Goal: Task Accomplishment & Management: Manage account settings

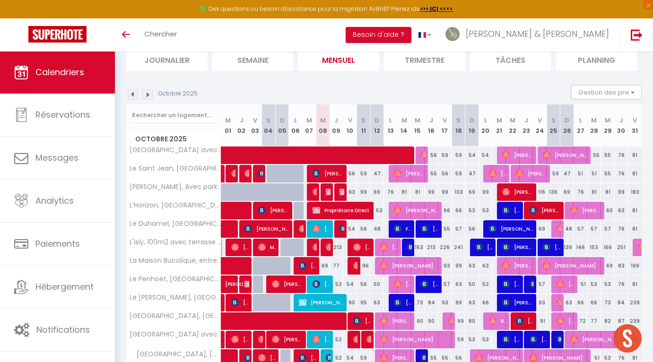
scroll to position [66, 0]
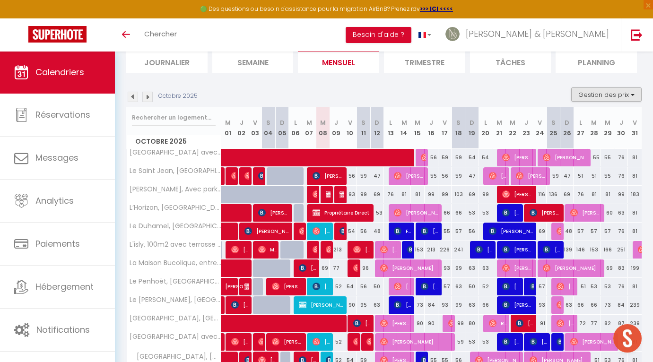
click at [595, 91] on button "Gestion des prix" at bounding box center [606, 94] width 70 height 14
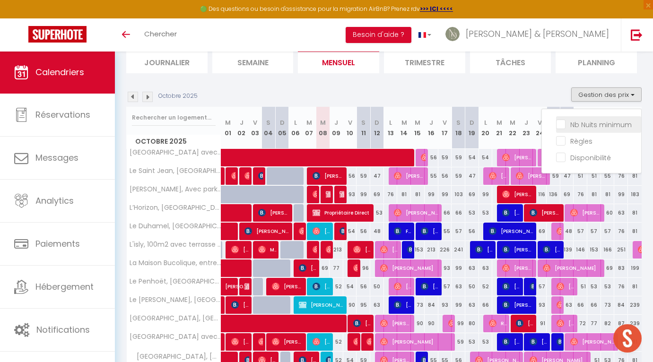
click at [582, 121] on input "Nb Nuits minimum" at bounding box center [598, 123] width 85 height 9
checkbox input "true"
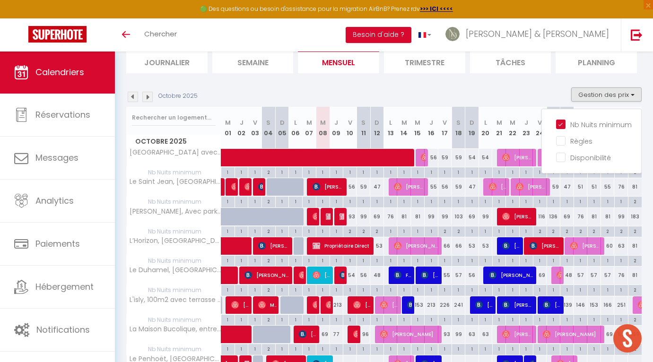
click at [350, 172] on div "1" at bounding box center [349, 171] width 13 height 9
type input "1"
type input "Ven 10 Octobre 2025"
type input "Sam 11 Octobre 2025"
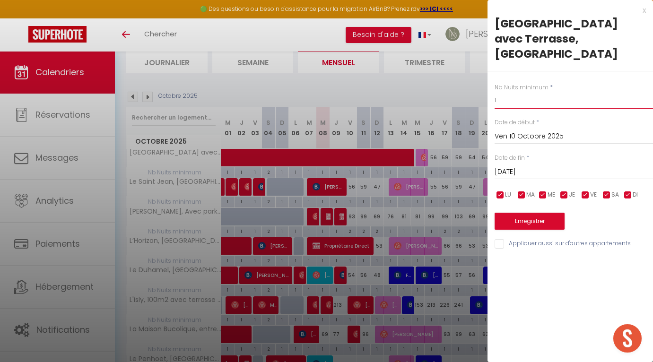
drag, startPoint x: 502, startPoint y: 102, endPoint x: 473, endPoint y: 102, distance: 28.8
type input "2"
click at [508, 170] on input "Sam 11 Octobre 2025" at bounding box center [574, 172] width 158 height 12
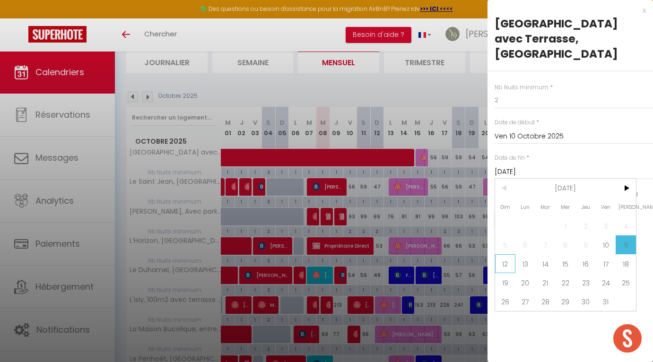
click at [503, 266] on span "12" at bounding box center [505, 263] width 20 height 19
type input "Dim 12 Octobre 2025"
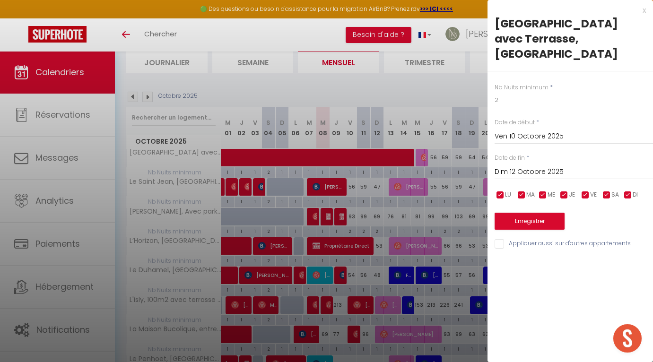
click at [499, 244] on input "Appliquer aussi sur d'autres appartements" at bounding box center [574, 243] width 158 height 9
checkbox input "true"
click at [516, 223] on button "Enregistrer" at bounding box center [530, 221] width 70 height 17
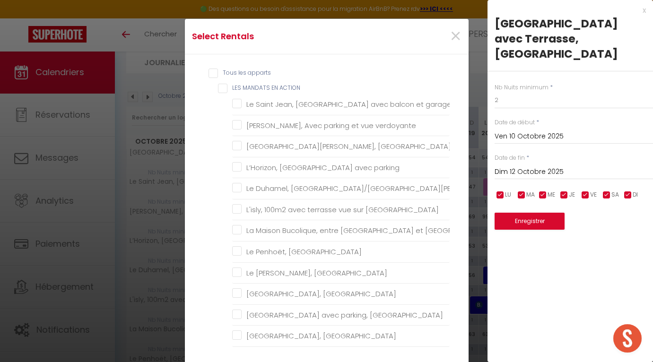
click at [226, 90] on ACTION "LES MANDATS EN ACTION" at bounding box center [334, 88] width 232 height 9
checkbox ACTION "true"
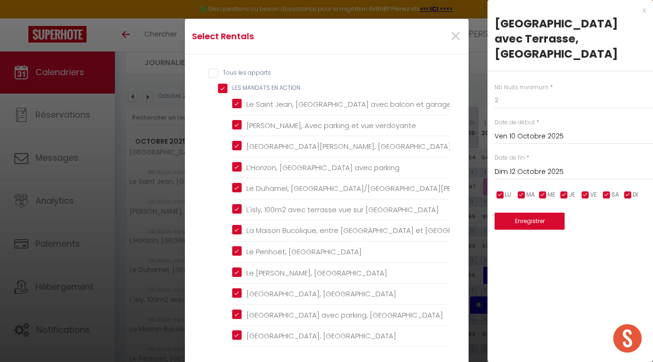
checkbox garage "true"
checkbox verdoyante "true"
checkbox Rennes "true"
checkbox parking "true"
checkbox Hélier "true"
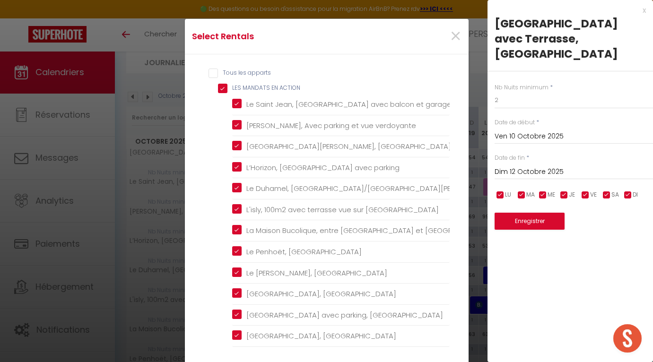
checkbox Rennes "true"
checkbox Jacques "true"
checkbox Ville "true"
checkbox Ouest "true"
checkbox Rennes "true"
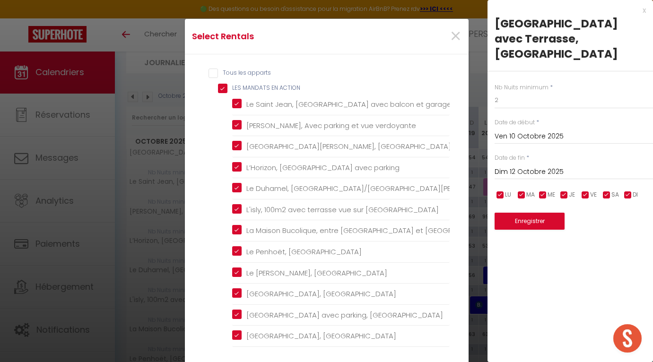
checkbox centre "true"
checkbox Centre "true"
checkbox balcon "true"
checkbox Nord "true"
checkbox Centre "true"
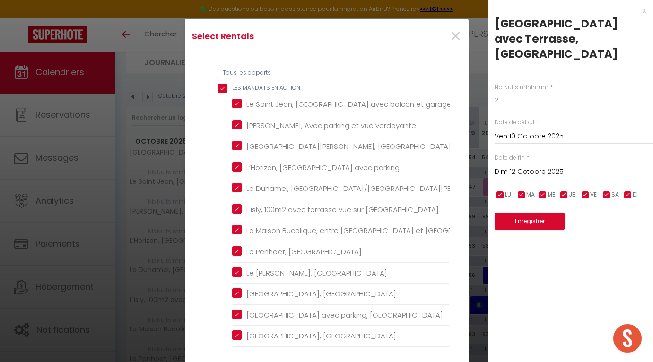
checkbox 1oom2\, "true"
checkbox Centre "true"
checkbox Rennes "true"
checkbox privé "true"
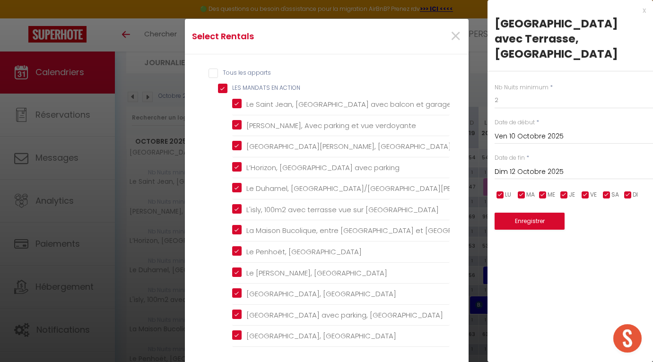
checkbox Rennes "true"
checkbox Saint-Pierre "true"
checkbox balcon "true"
checkbox Gregroire "true"
checkbox Rennes "true"
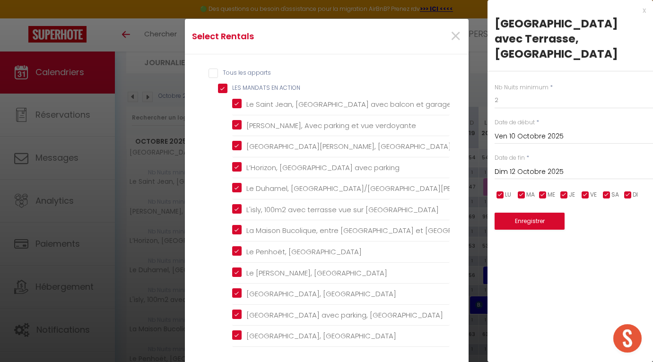
checkbox privé "true"
checkbox créateurs "true"
checkbox Rennes "true"
checkbox privé "true"
checkbox Rennes "true"
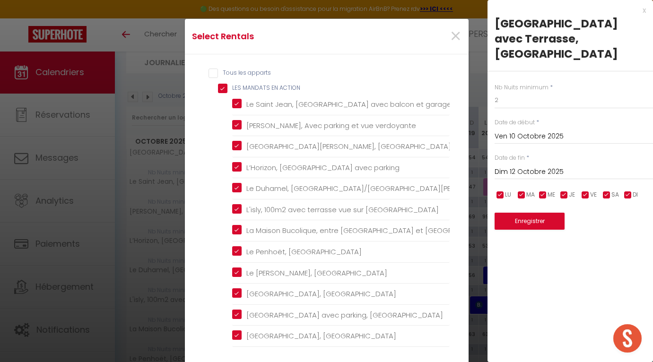
checkbox Rennes "true"
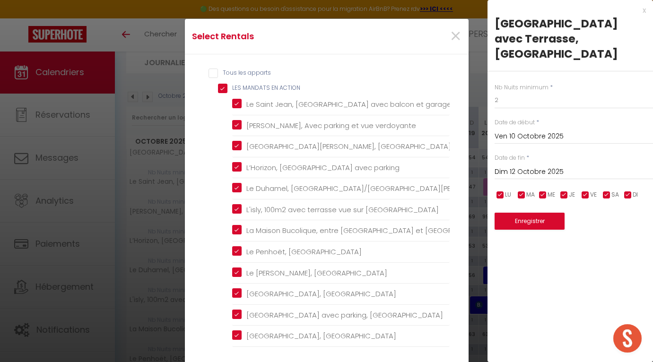
checkbox Rennes "true"
checkbox Rooftop "true"
checkbox Est "true"
checkbox Rennes "true"
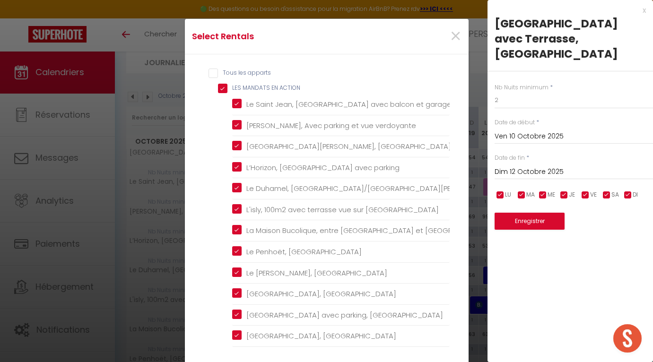
checkbox ville "true"
checkbox Garage "true"
checkbox input "false"
checkbox Hélier "false"
checkbox Rennes "false"
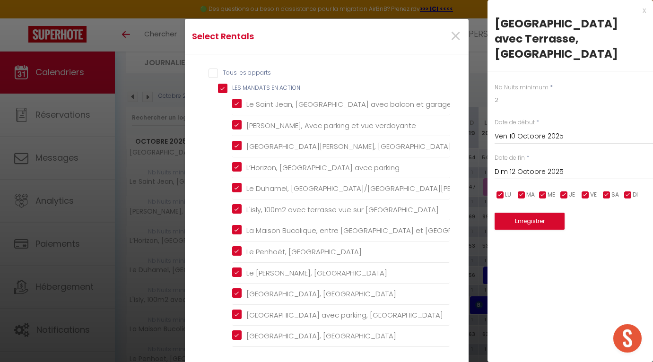
checkbox Jacques "false"
checkbox Rennes\ "false"
checkbox Rennes "false"
checkbox parking "false"
checkbox centre "false"
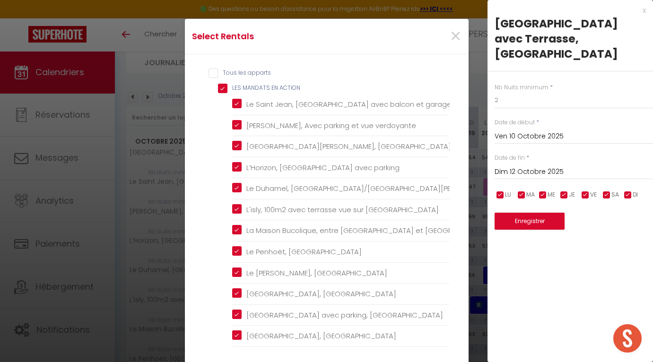
checkbox Rennes "false"
checkbox Centre "false"
checkbox Rennes "false"
checkbox parking "false"
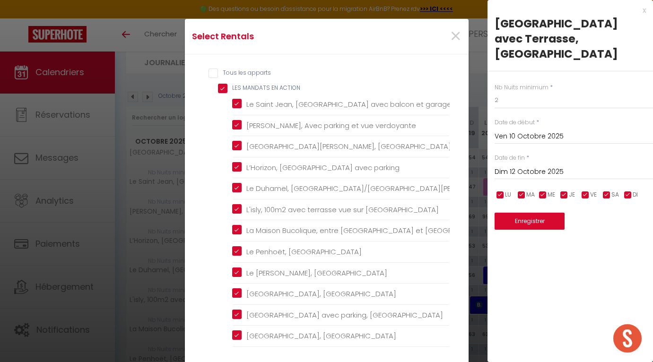
checkbox Centre "false"
checkbox Rennes "false"
checkbox centre "false"
checkbox Rennes "false"
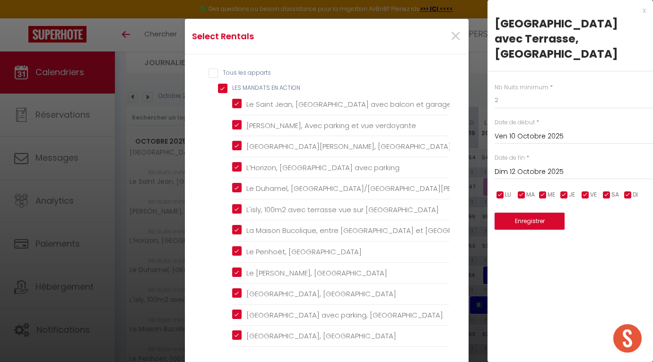
checkbox parking "false"
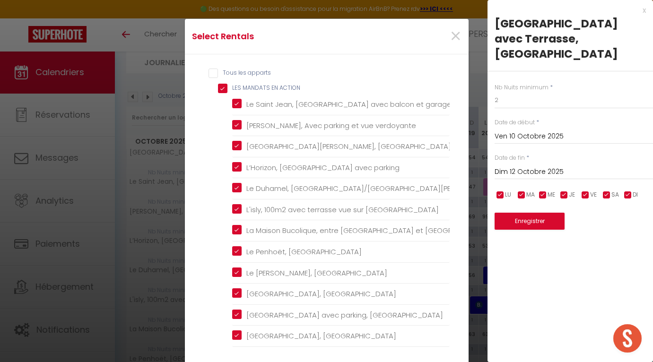
checkbox Rennes "false"
checkbox Nord "false"
checkbox Rennes "false"
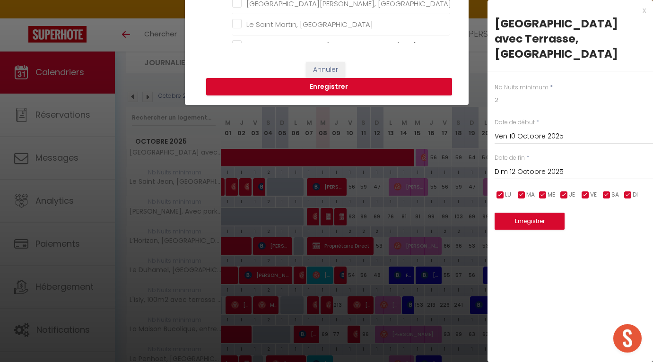
scroll to position [260, 0]
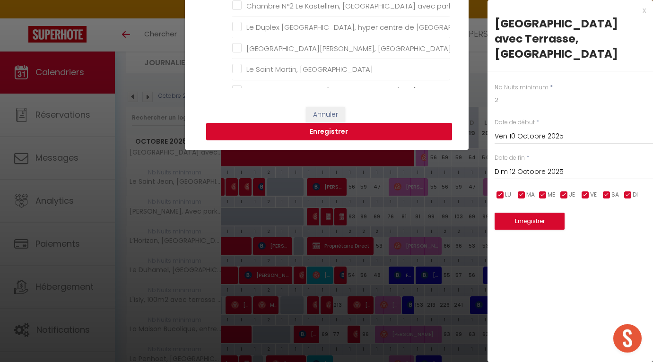
click at [308, 129] on button "Enregistrer" at bounding box center [329, 132] width 246 height 18
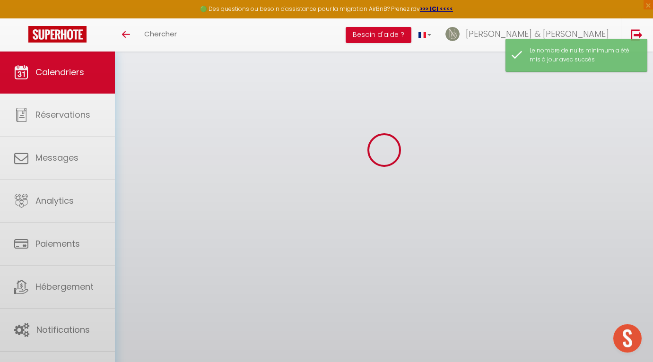
scroll to position [51, 0]
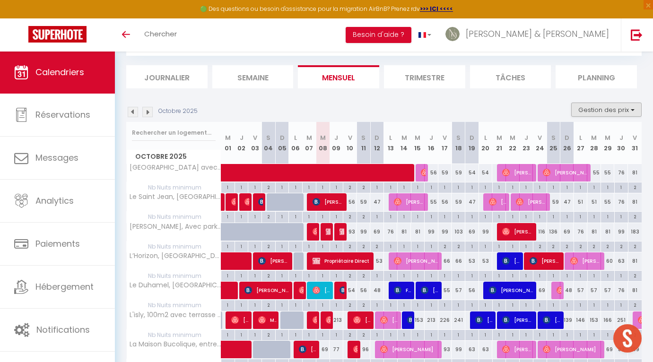
click at [615, 113] on button "Gestion des prix" at bounding box center [606, 110] width 70 height 14
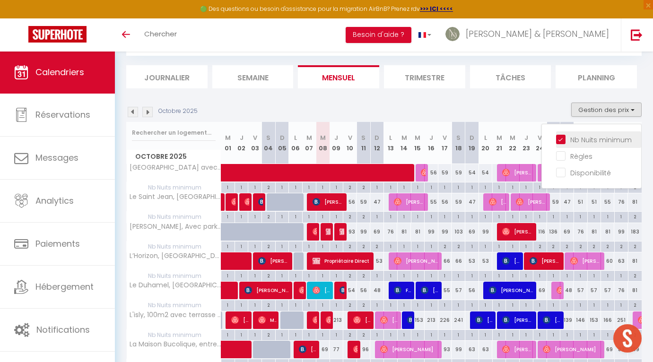
click at [566, 140] on input "Nb Nuits minimum" at bounding box center [598, 138] width 85 height 9
checkbox input "false"
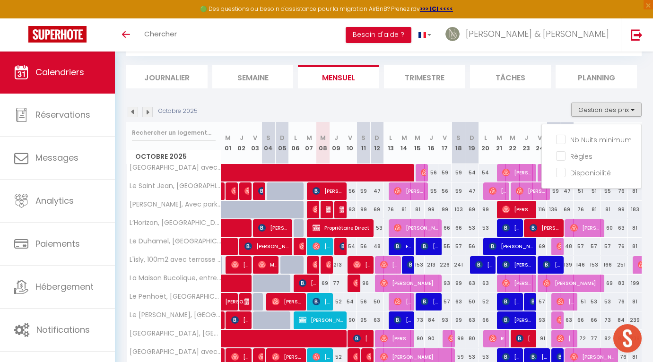
click at [545, 110] on div "Octobre 2025 Gestion des prix Nb Nuits minimum Règles Disponibilité" at bounding box center [383, 112] width 515 height 19
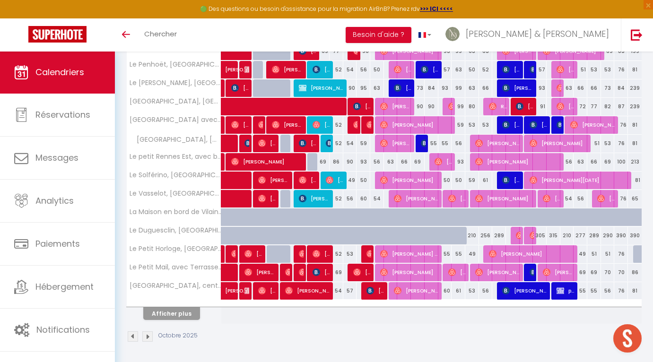
click at [164, 313] on button "Afficher plus" at bounding box center [171, 313] width 57 height 13
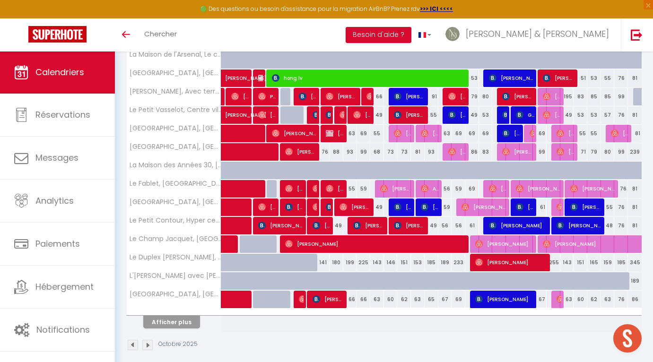
scroll to position [644, 0]
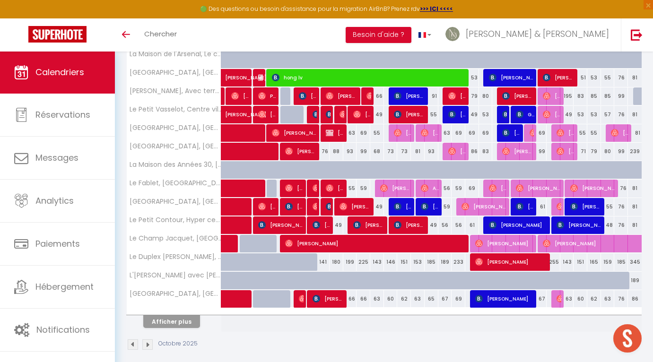
click at [163, 323] on button "Afficher plus" at bounding box center [171, 321] width 57 height 13
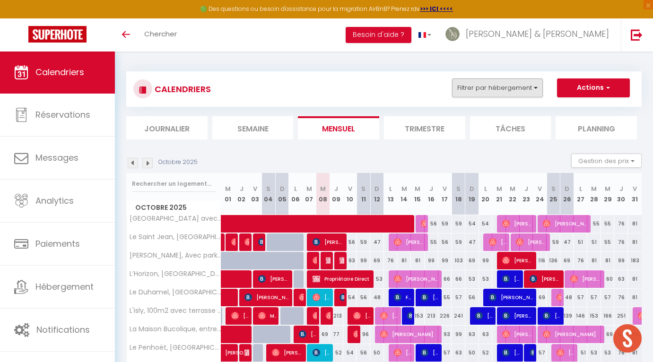
scroll to position [0, 0]
click at [511, 89] on button "Filtrer par hébergement" at bounding box center [497, 87] width 91 height 19
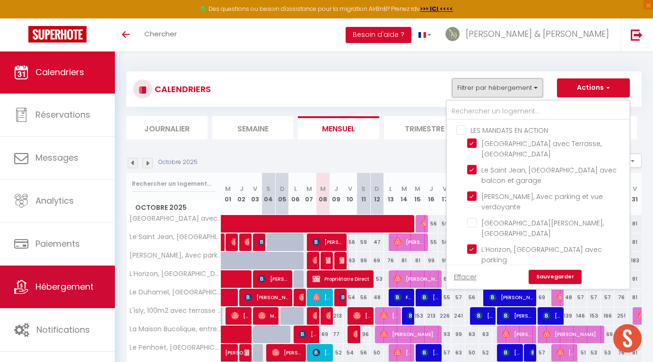
click at [51, 290] on span "Hébergement" at bounding box center [64, 287] width 58 height 12
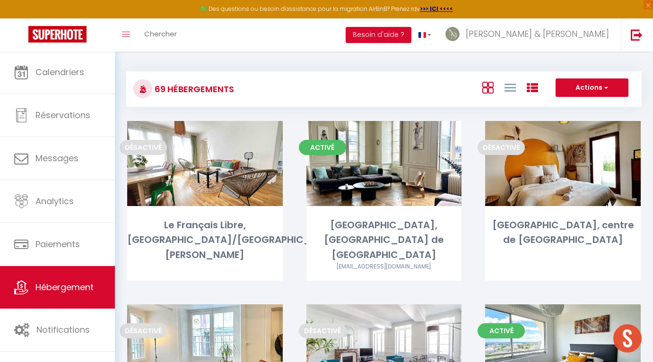
click at [537, 89] on icon at bounding box center [532, 87] width 11 height 11
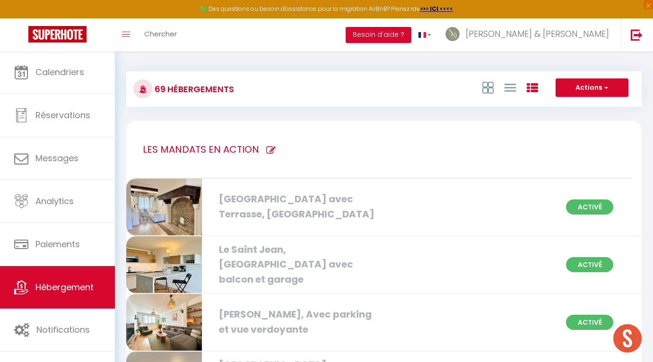
click at [266, 149] on icon at bounding box center [270, 150] width 9 height 9
type input "LES MANDATS EN ACTION"
checkbox parking "true"
checkbox Hélier "true"
checkbox Rennes "true"
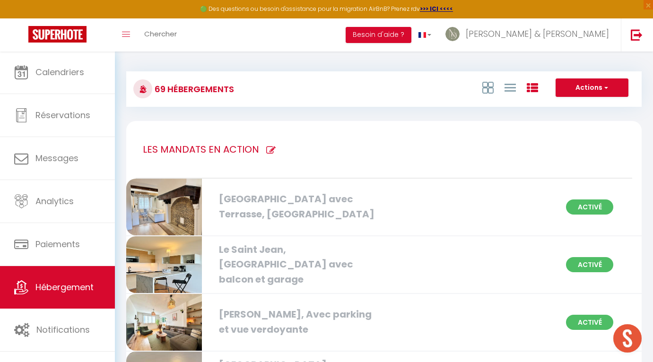
checkbox Jacques "true"
checkbox Ville "true"
checkbox Ouest "true"
checkbox Rennes "true"
checkbox centre "true"
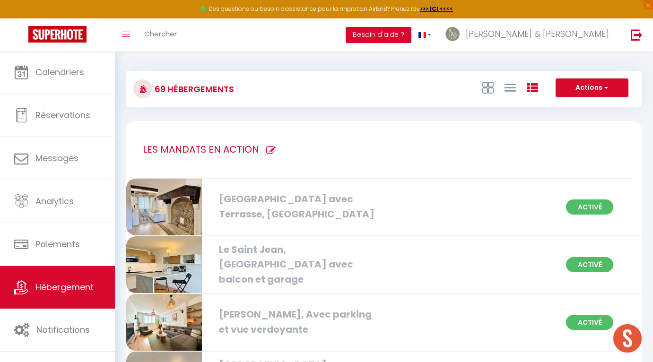
checkbox Centre "true"
checkbox balcon "true"
checkbox Nord "true"
checkbox Centre "true"
checkbox 1oom2\, "true"
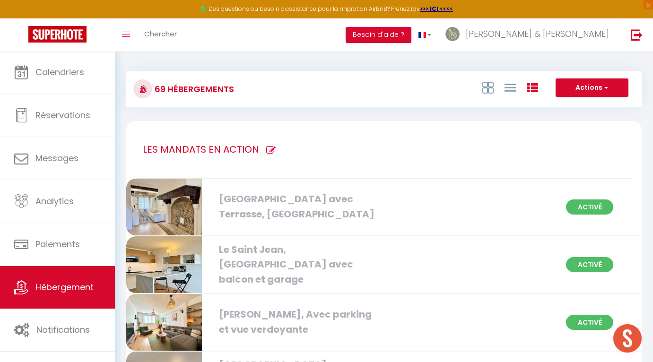
checkbox Centre "true"
checkbox Rennes "true"
checkbox privé "true"
checkbox Rennes "true"
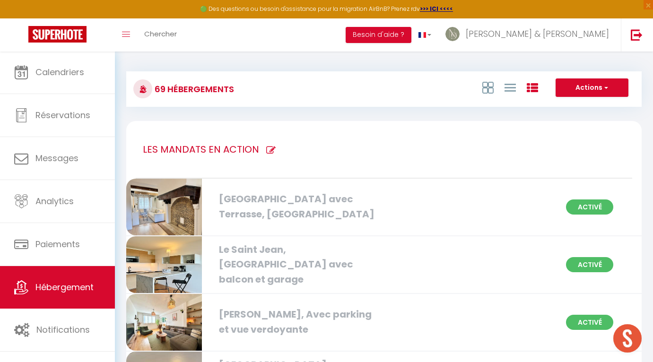
checkbox Saint-Pierre "true"
checkbox balcon "true"
checkbox Gregroire "true"
checkbox Rennes "true"
checkbox privé "true"
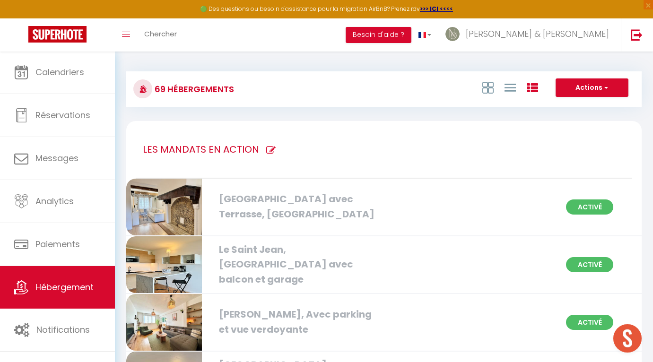
checkbox créateurs "true"
checkbox Rennes "true"
checkbox privé "true"
checkbox Rennes "true"
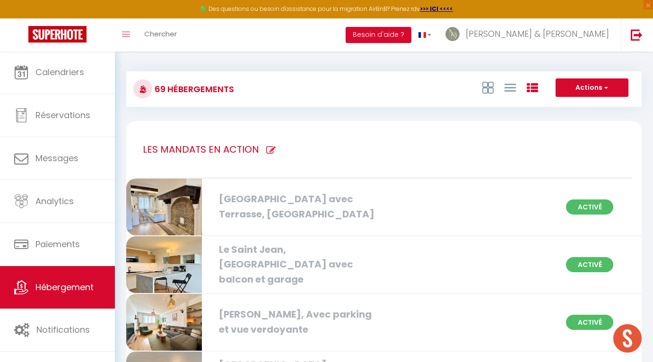
checkbox Rennes "true"
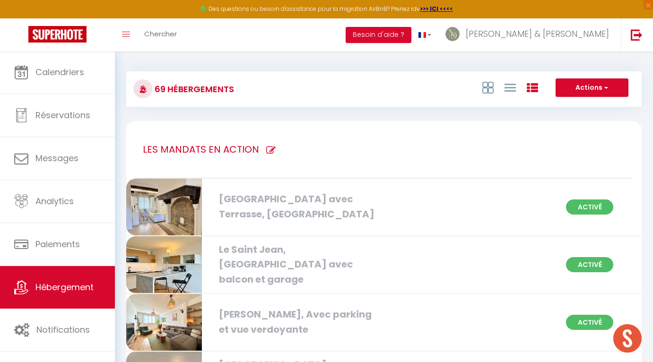
checkbox Rennes "true"
checkbox Rooftop "true"
checkbox Est "true"
checkbox Rennes "true"
checkbox ville "true"
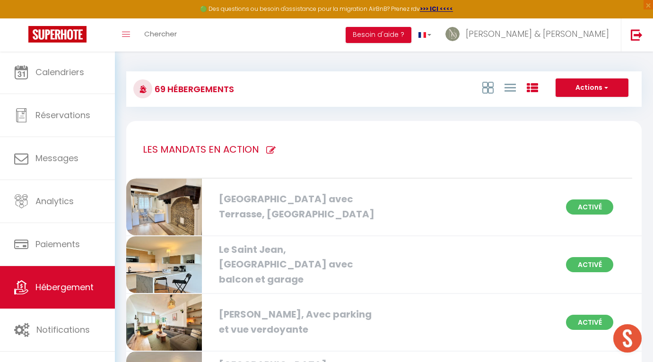
checkbox Garage "true"
checkbox ville "true"
checkbox garage "true"
checkbox verdoyante "true"
checkbox Rennes "true"
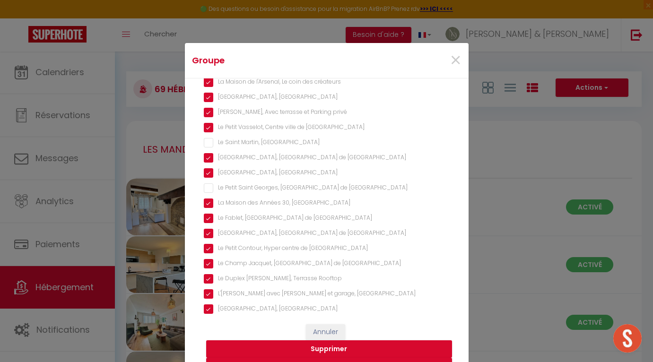
scroll to position [712, 0]
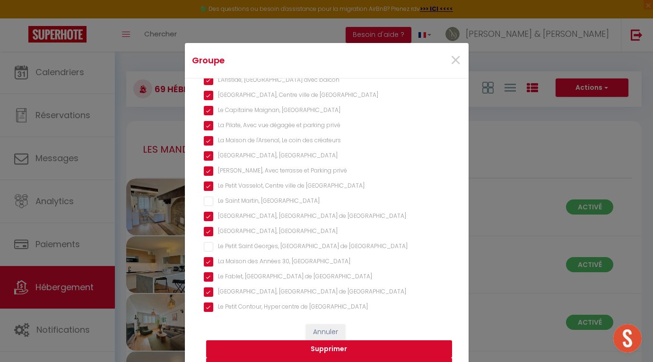
click at [238, 247] on Rennes "Le Petit Saint Georges, [GEOGRAPHIC_DATA] de [GEOGRAPHIC_DATA]" at bounding box center [327, 246] width 246 height 9
checkbox Rennes "false"
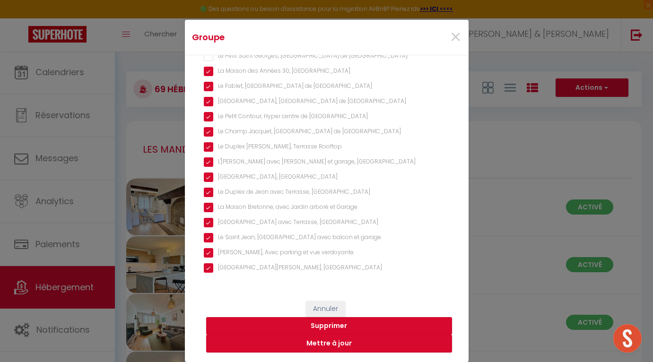
scroll to position [23, 0]
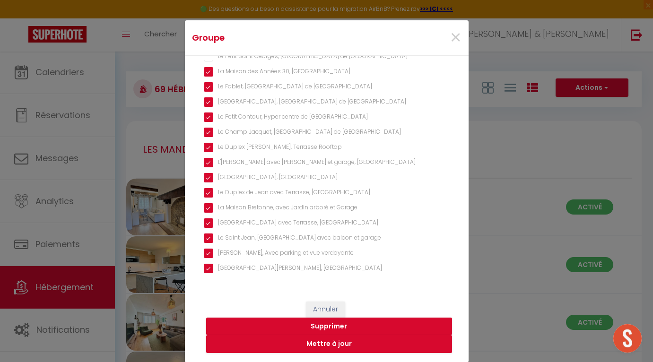
click at [461, 42] on div "×" at bounding box center [420, 37] width 94 height 21
click at [459, 41] on span "×" at bounding box center [456, 38] width 12 height 28
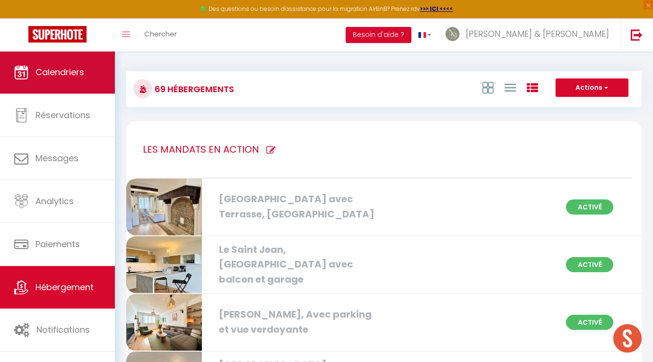
click at [68, 78] on link "Calendriers" at bounding box center [57, 72] width 115 height 43
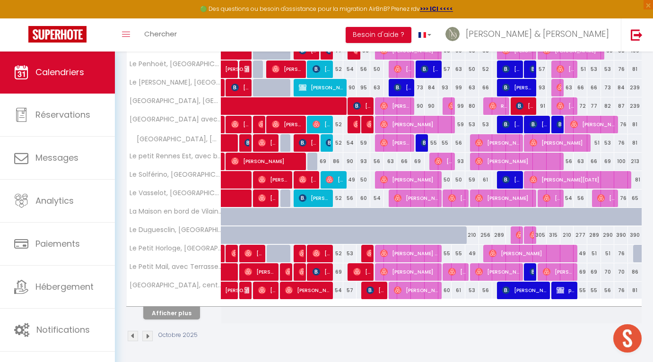
scroll to position [283, 0]
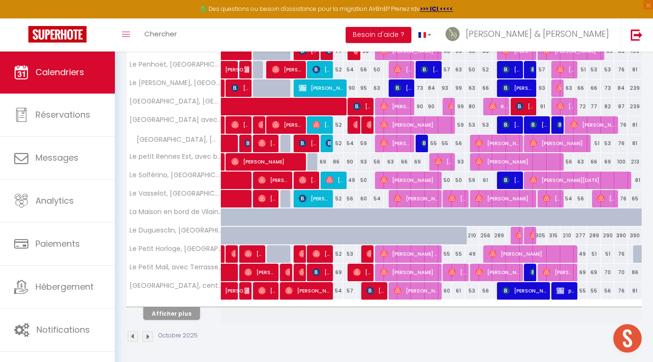
click at [156, 306] on th "Afficher plus" at bounding box center [174, 312] width 95 height 24
click at [157, 312] on button "Afficher plus" at bounding box center [171, 313] width 57 height 13
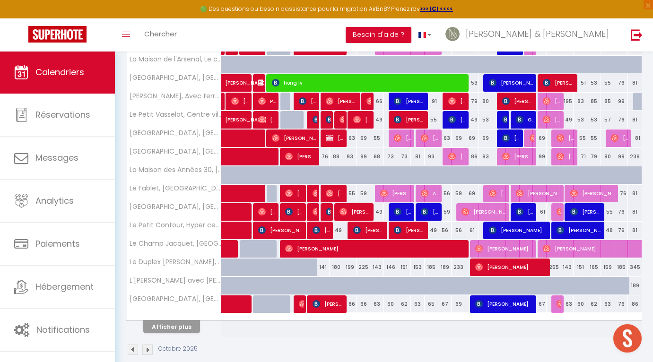
scroll to position [639, 0]
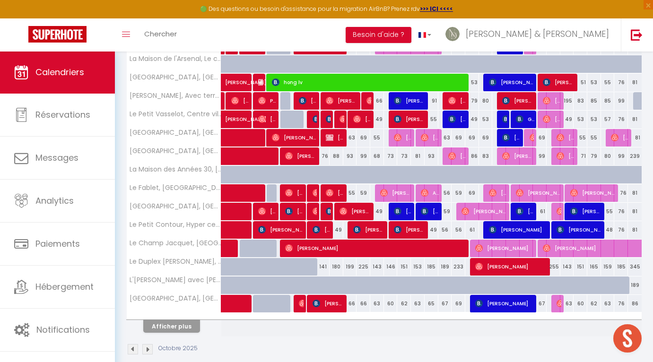
click at [161, 327] on button "Afficher plus" at bounding box center [171, 326] width 57 height 13
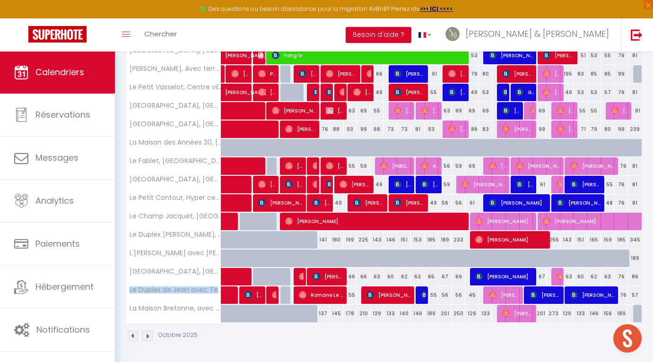
scroll to position [666, 0]
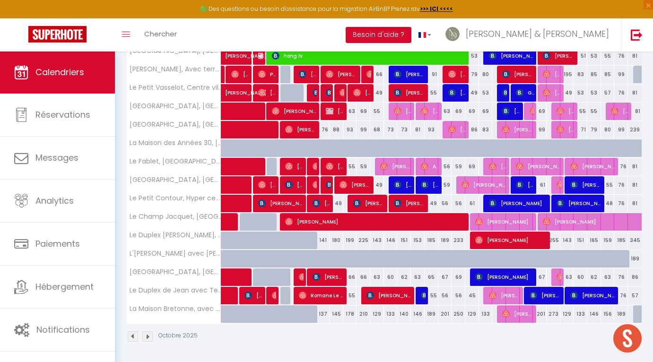
click at [213, 339] on div "Octobre 2025" at bounding box center [383, 338] width 515 height 28
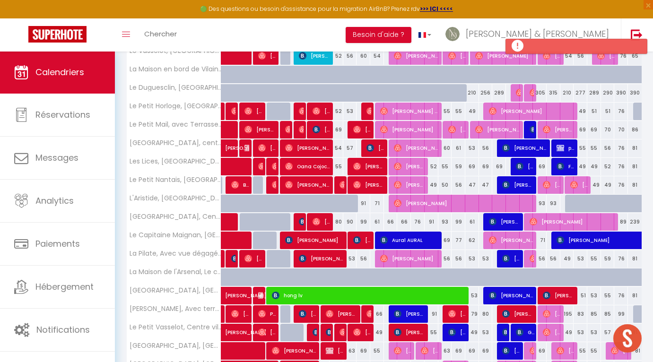
scroll to position [426, 0]
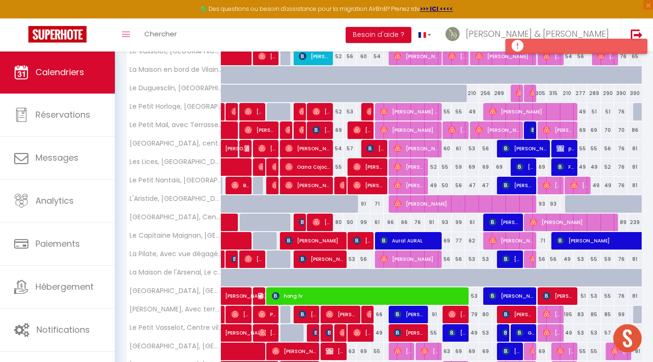
click at [535, 49] on div at bounding box center [576, 46] width 142 height 15
click at [515, 43] on div at bounding box center [576, 46] width 142 height 15
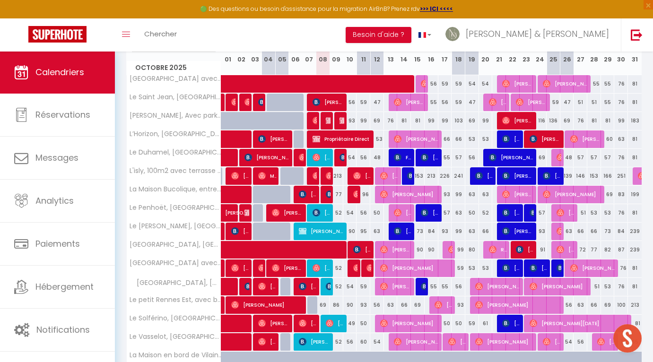
scroll to position [139, 0]
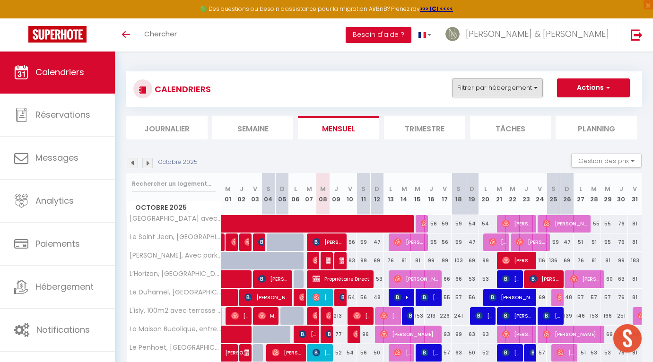
click at [483, 87] on button "Filtrer par hébergement" at bounding box center [497, 87] width 91 height 19
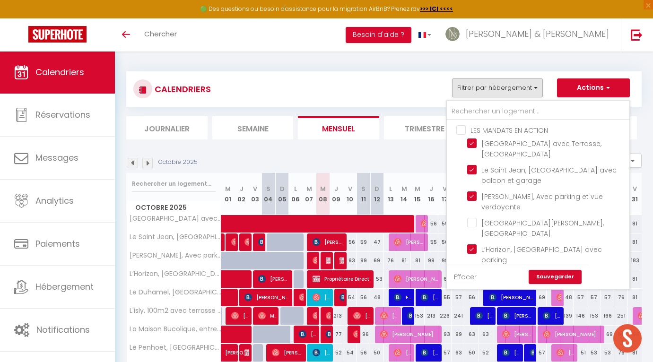
click at [479, 129] on input "LES MANDATS EN ACTION" at bounding box center [547, 129] width 182 height 9
checkbox input "true"
click at [479, 129] on input "LES MANDATS EN ACTION" at bounding box center [547, 129] width 182 height 9
checkbox input "false"
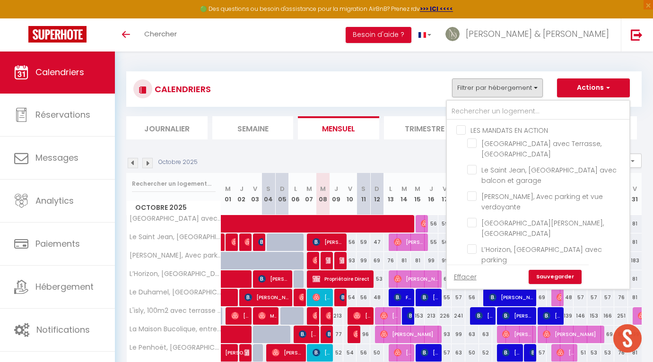
checkbox input "false"
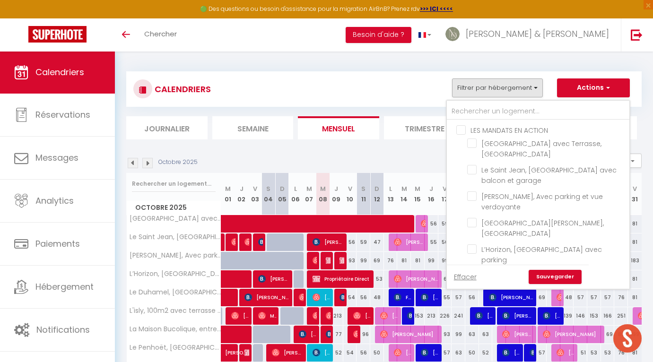
checkbox input "false"
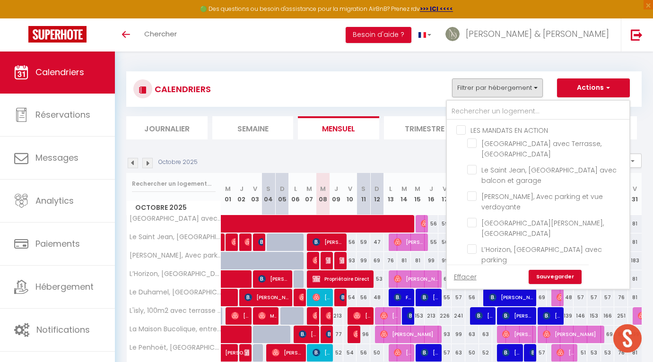
checkbox input "false"
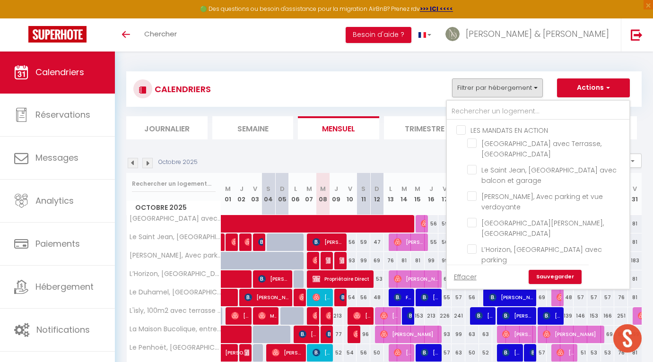
checkbox input "false"
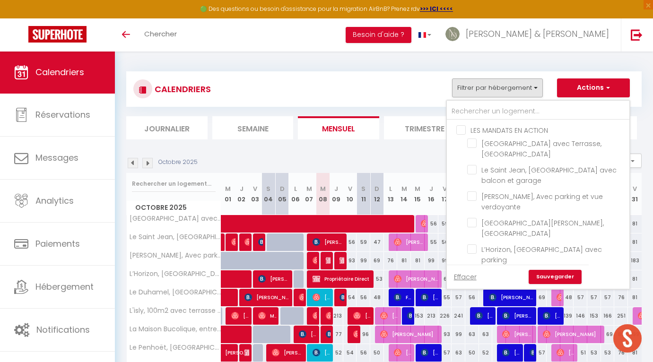
checkbox input "false"
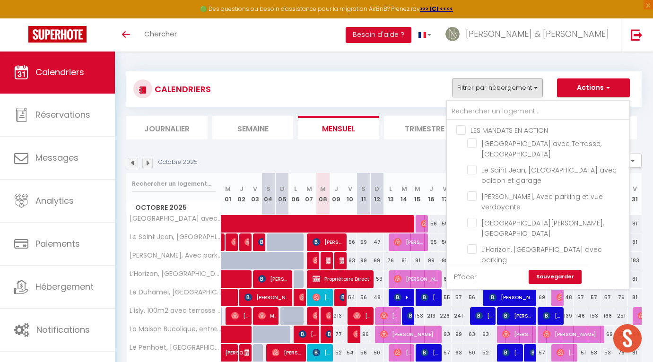
checkbox input "false"
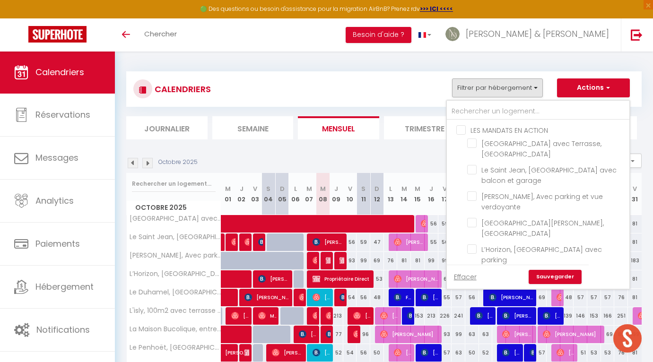
checkbox input "false"
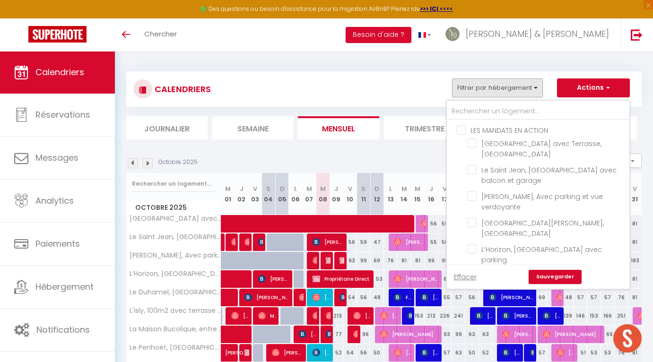
checkbox input "false"
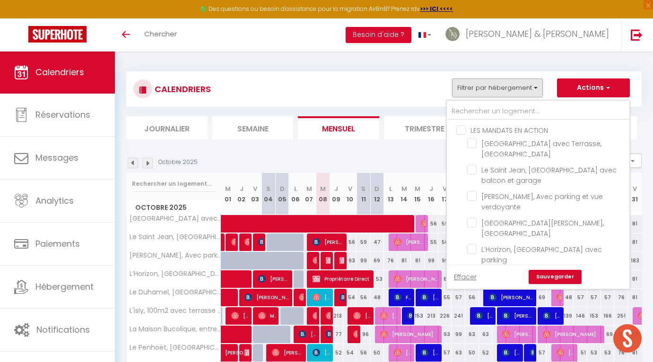
checkbox input "false"
click at [479, 129] on input "LES MANDATS EN ACTION" at bounding box center [547, 129] width 182 height 9
checkbox input "true"
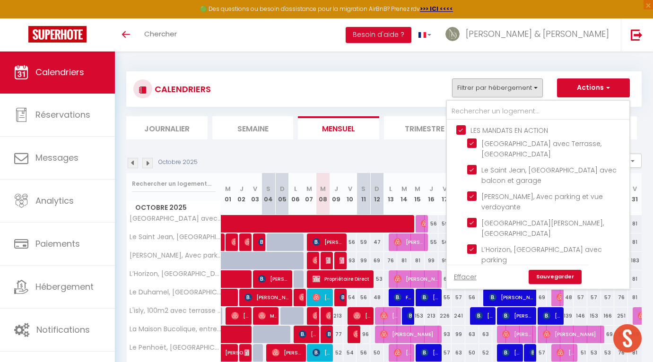
checkbox input "true"
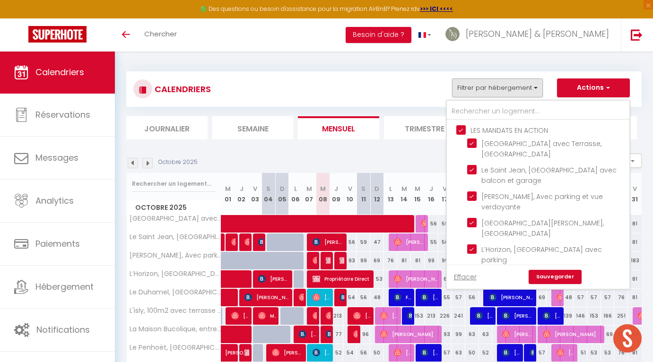
checkbox input "true"
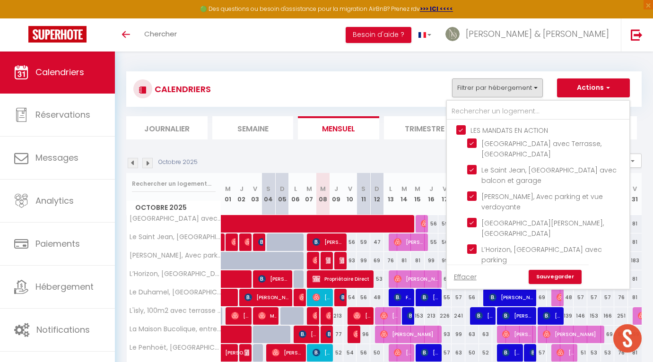
checkbox input "true"
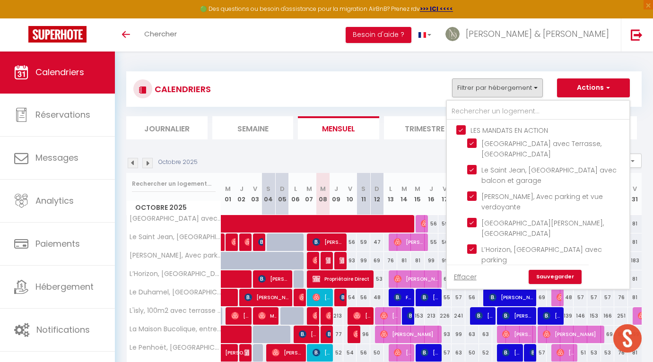
checkbox input "true"
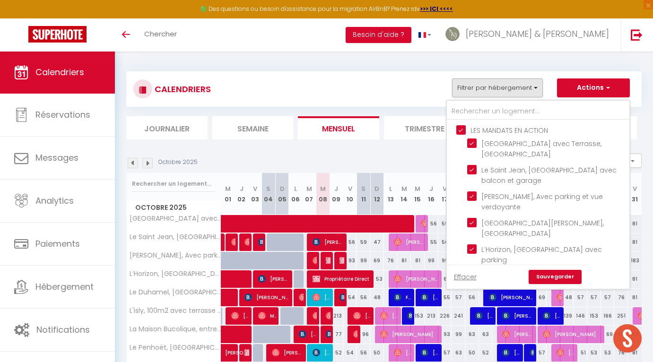
checkbox input "true"
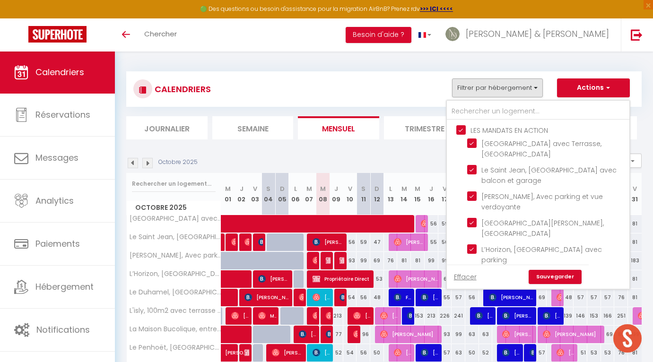
checkbox input "true"
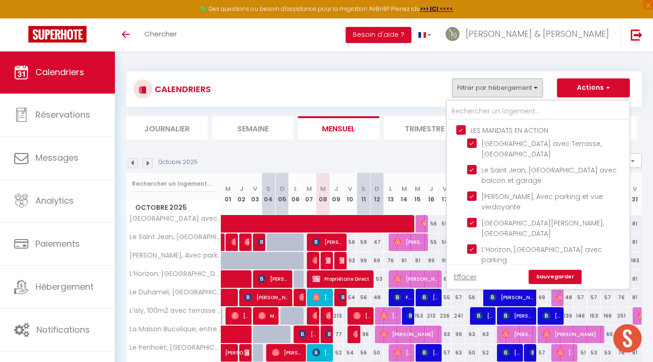
checkbox input "true"
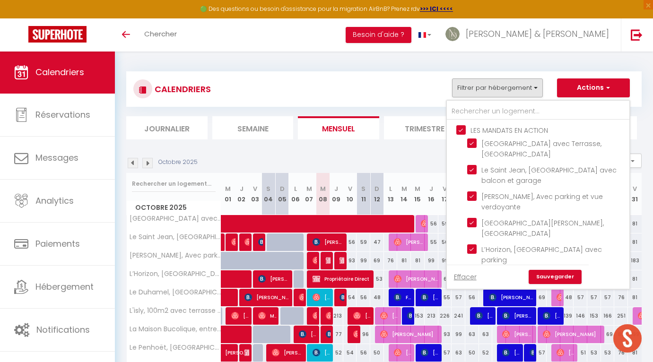
checkbox input "true"
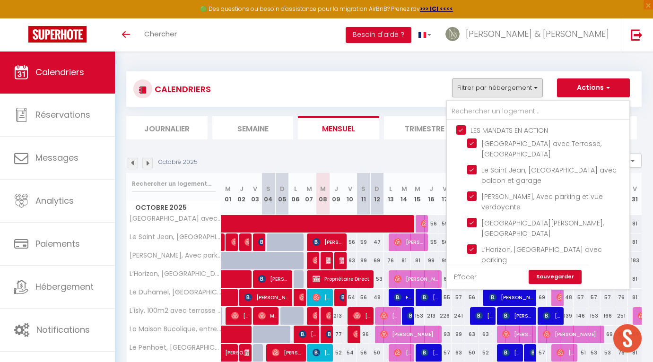
checkbox input "true"
click at [567, 274] on link "Sauvegarder" at bounding box center [555, 277] width 53 height 14
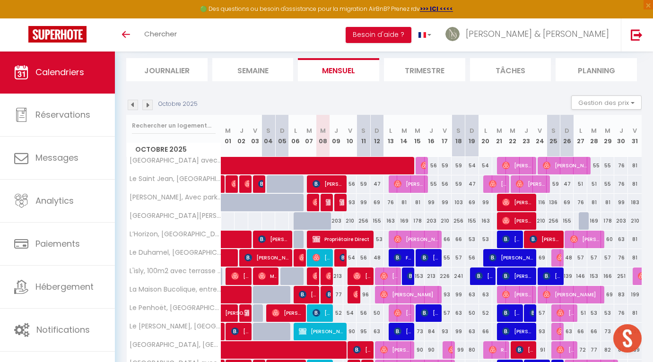
scroll to position [57, 0]
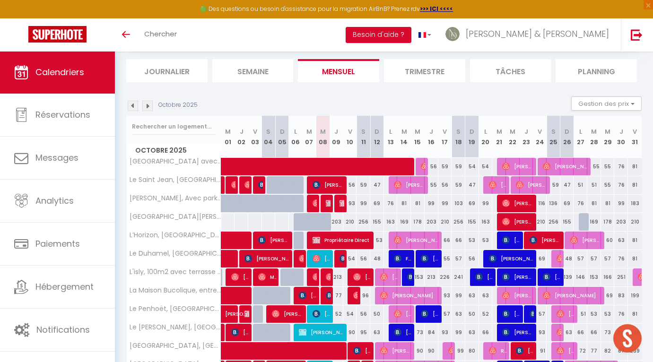
click at [146, 103] on img at bounding box center [147, 106] width 10 height 10
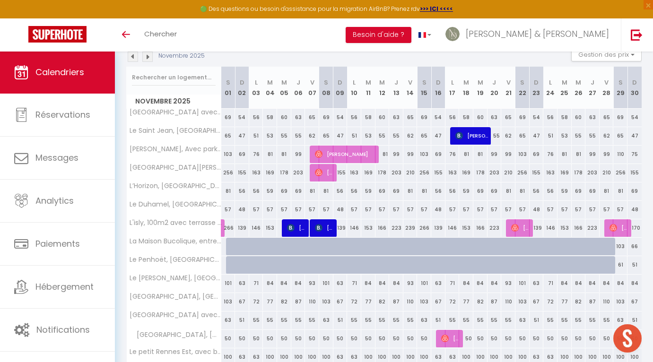
scroll to position [107, 0]
click at [133, 57] on img at bounding box center [133, 56] width 10 height 10
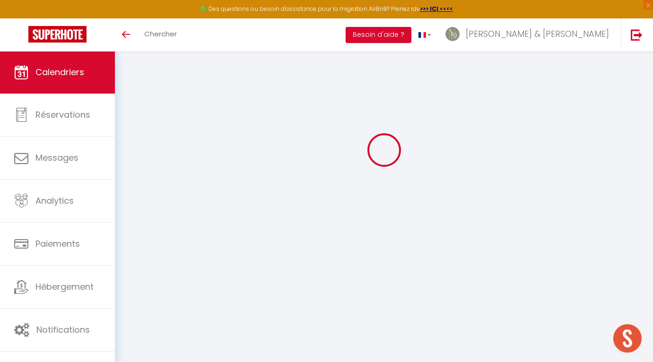
scroll to position [51, 0]
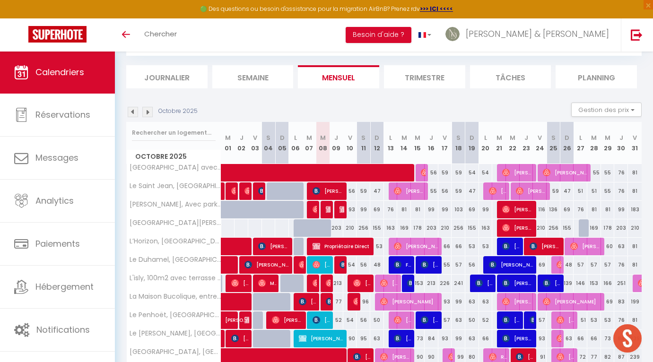
click at [633, 226] on div "210" at bounding box center [635, 227] width 14 height 17
type input "210"
type input "Ven 31 Octobre 2025"
type input "Sam 01 Novembre 2025"
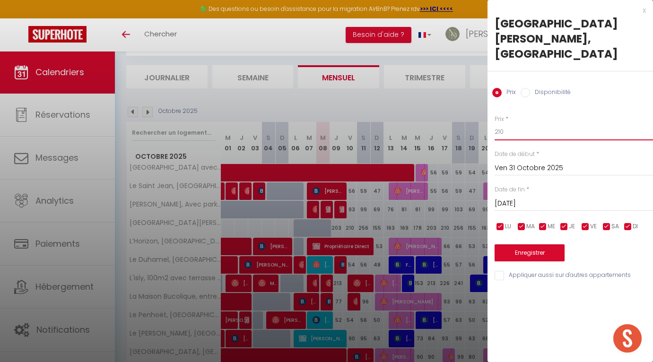
click at [518, 123] on input "210" at bounding box center [574, 131] width 158 height 17
type input "289"
click at [526, 244] on button "Enregistrer" at bounding box center [530, 252] width 70 height 17
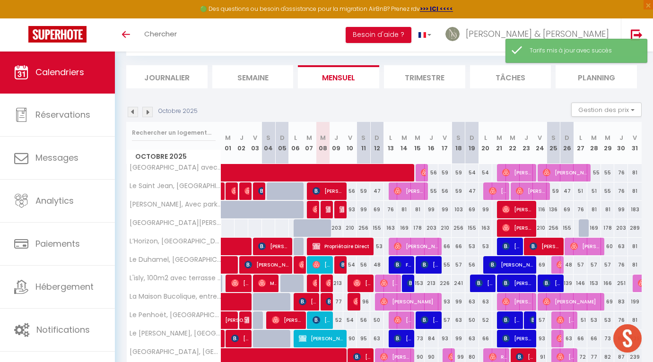
click at [152, 108] on img at bounding box center [147, 112] width 10 height 10
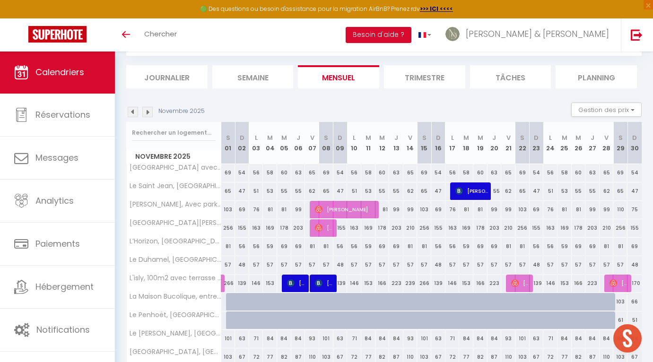
click at [146, 112] on img at bounding box center [147, 112] width 10 height 10
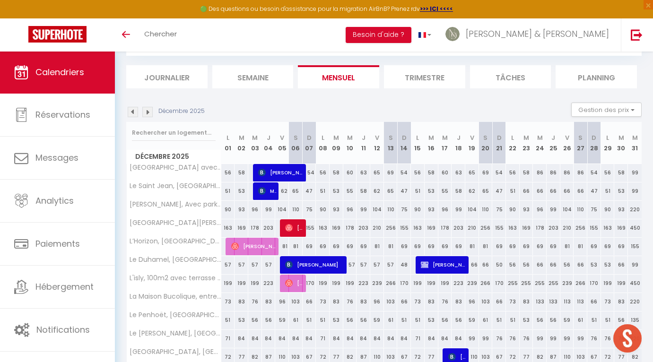
click at [523, 229] on div "169" at bounding box center [527, 227] width 14 height 17
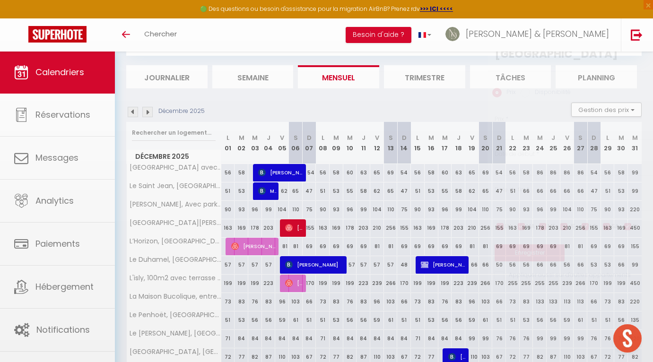
type input "169"
type input "Mar 23 Décembre 2025"
type input "Mer 24 Décembre 2025"
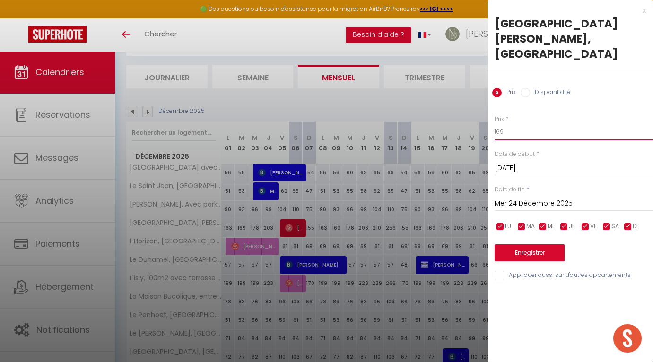
drag, startPoint x: 527, startPoint y: 121, endPoint x: 467, endPoint y: 114, distance: 60.8
click at [466, 114] on body "🟢 Des questions ou besoin d'assistance pour la migration AirBnB? Prenez rdv >>>…" at bounding box center [326, 297] width 653 height 595
type input "233"
click at [528, 198] on input "Mer 24 Décembre 2025" at bounding box center [574, 204] width 158 height 12
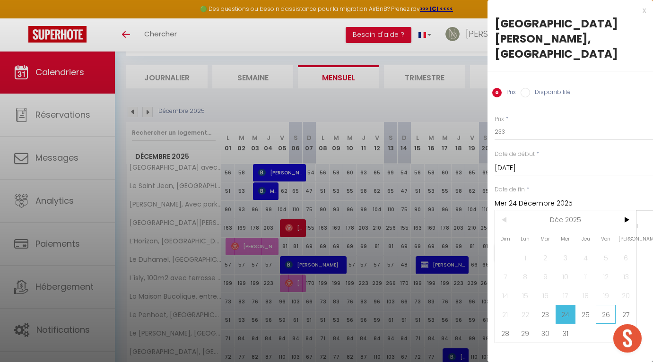
click at [613, 305] on span "26" at bounding box center [606, 314] width 20 height 19
type input "Ven 26 Décembre 2025"
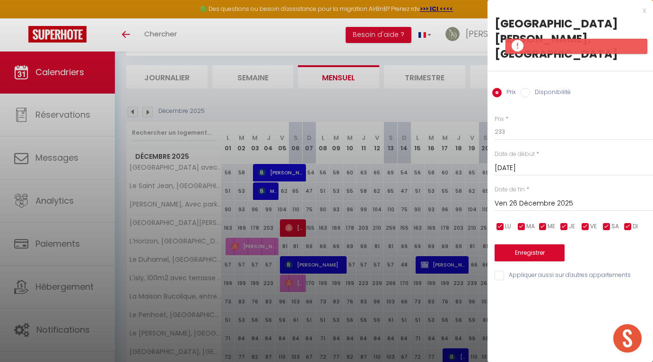
click at [555, 244] on button "Enregistrer" at bounding box center [530, 252] width 70 height 17
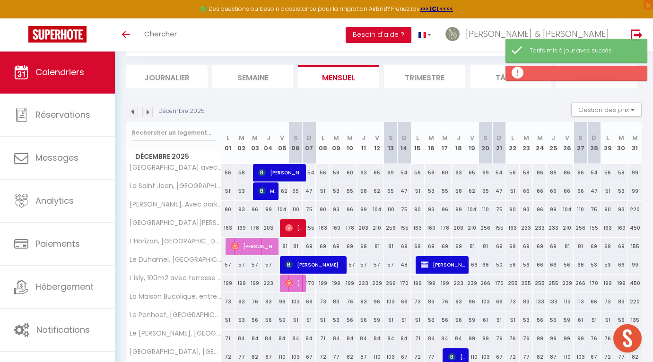
click at [133, 110] on img at bounding box center [133, 112] width 10 height 10
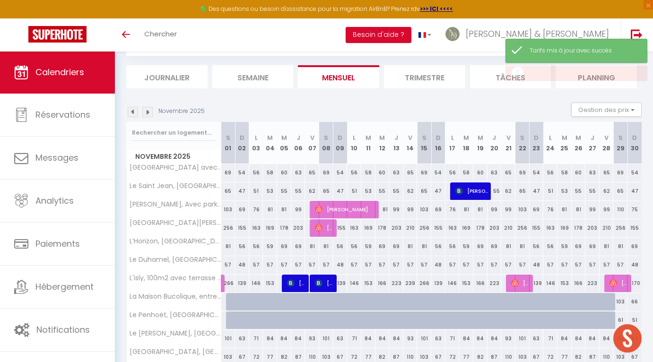
click at [132, 112] on img at bounding box center [133, 112] width 10 height 10
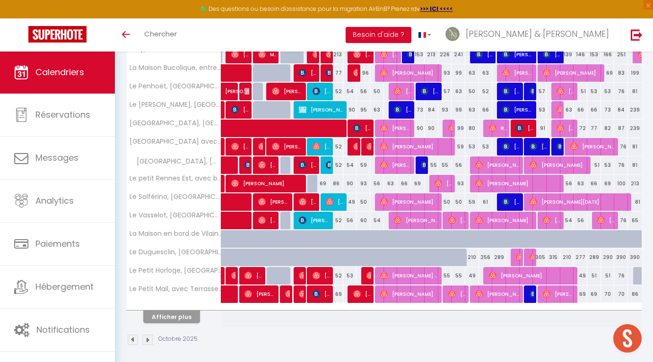
scroll to position [283, 0]
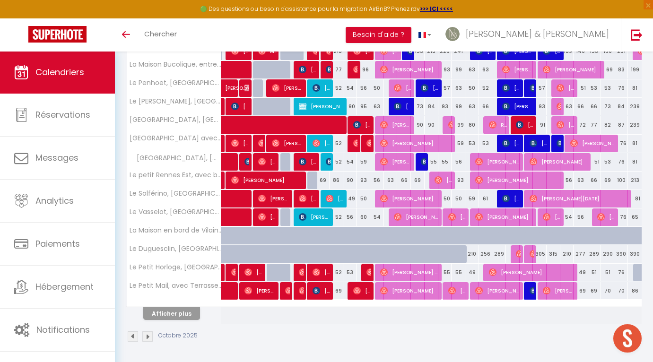
click at [181, 314] on button "Afficher plus" at bounding box center [171, 313] width 57 height 13
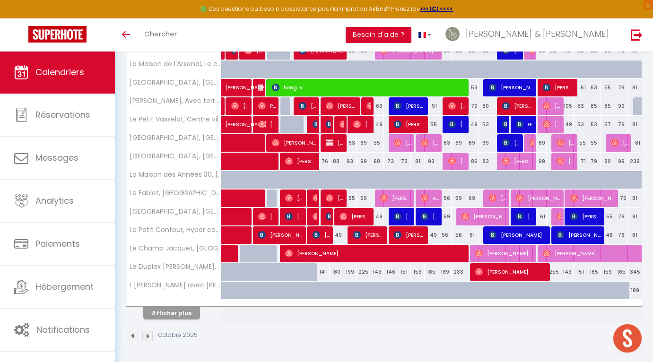
scroll to position [652, 0]
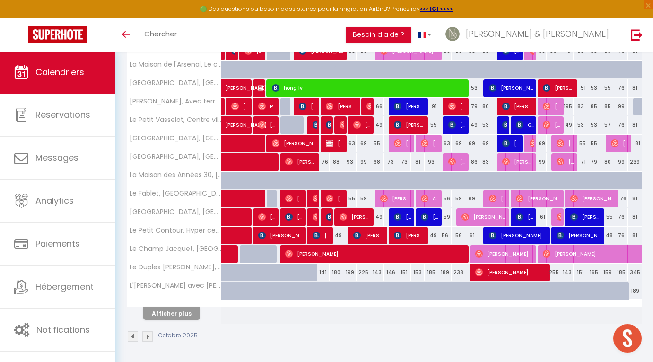
click at [172, 311] on button "Afficher plus" at bounding box center [171, 313] width 57 height 13
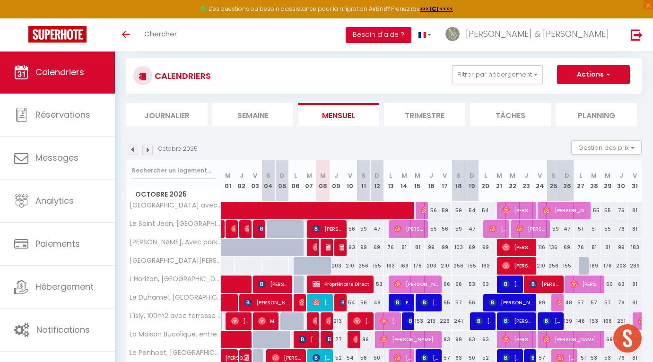
scroll to position [13, 0]
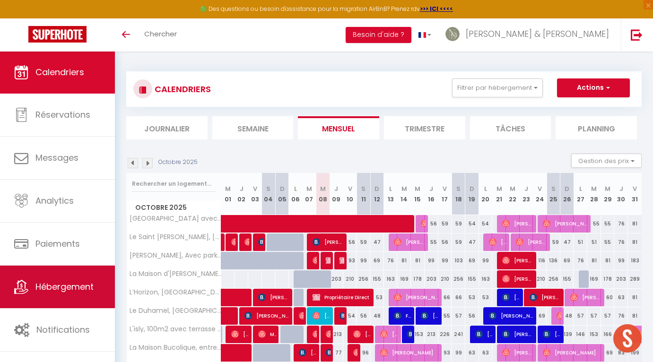
click at [35, 277] on link "Hébergement" at bounding box center [57, 287] width 115 height 43
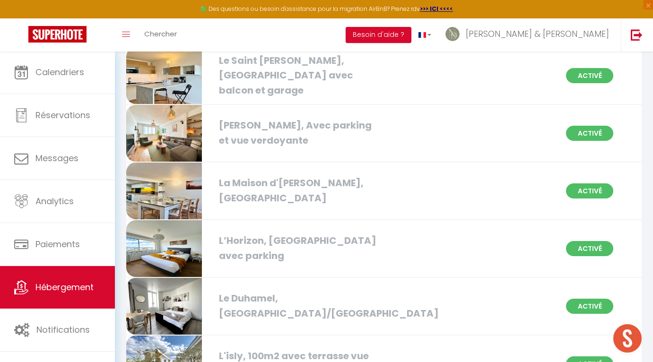
scroll to position [195, 0]
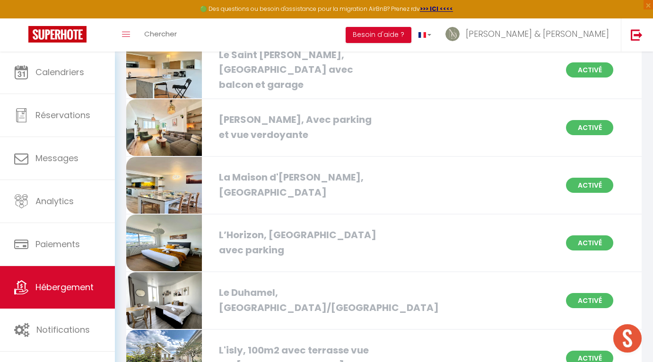
click at [175, 189] on img at bounding box center [164, 185] width 76 height 57
select select "3"
select select "2"
select select "1"
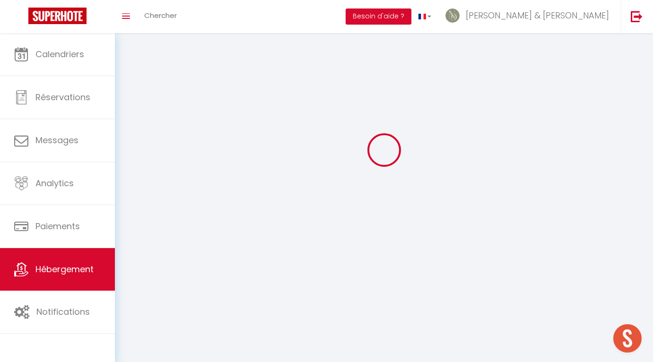
select select
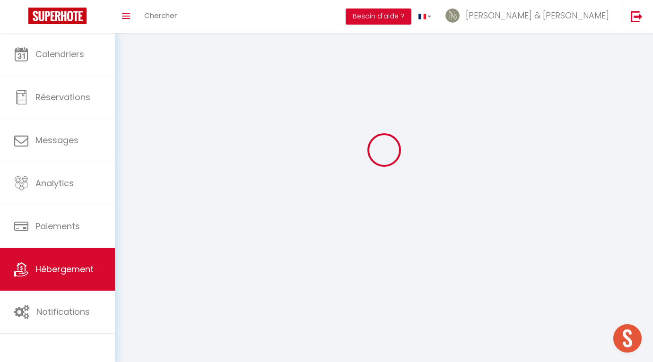
checkbox input "false"
select select
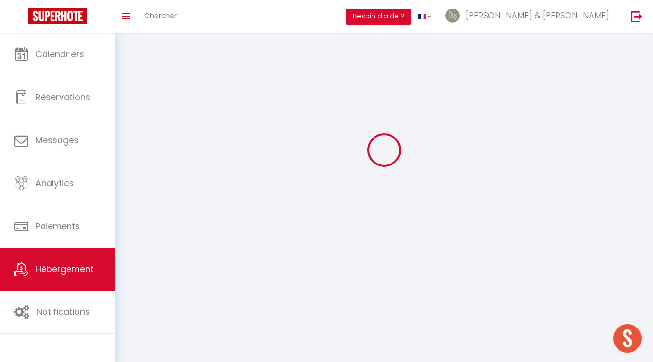
select select
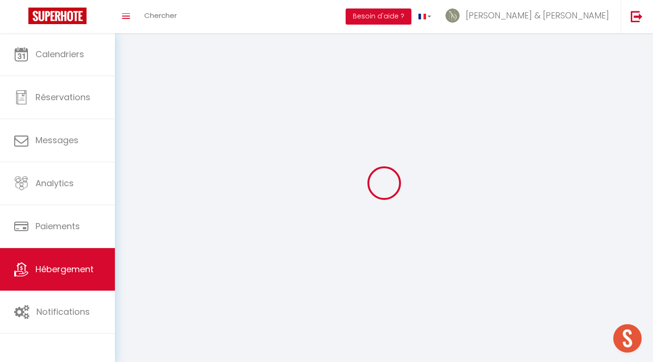
select select
checkbox input "false"
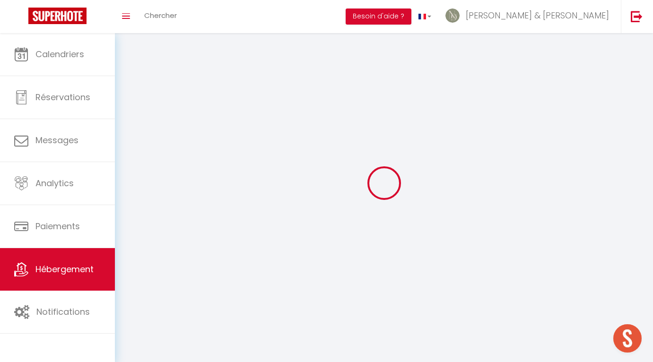
select select
select select "1"
select select
select select "28"
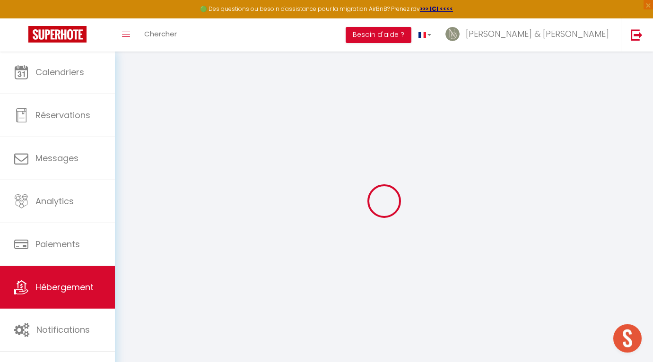
select select
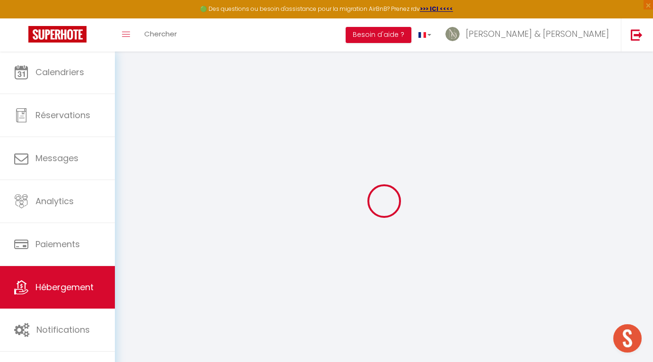
select select
checkbox input "false"
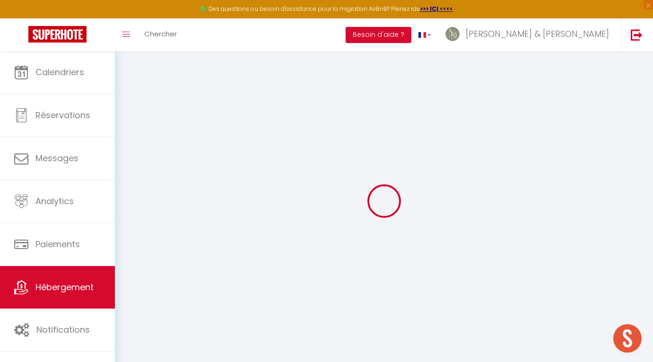
select select
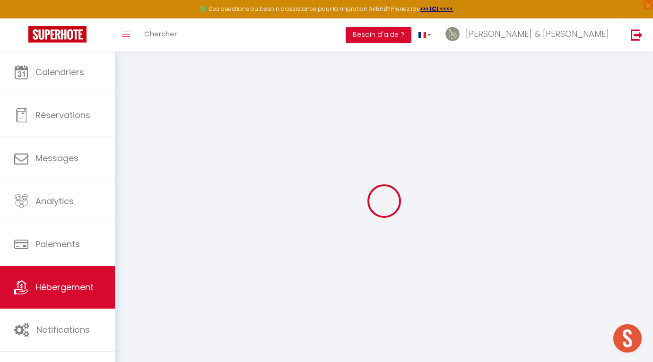
select select
checkbox input "false"
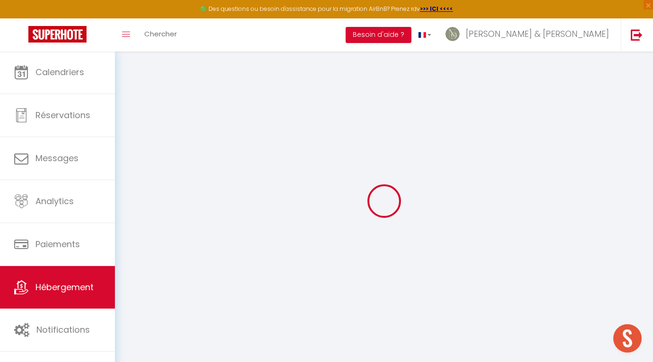
checkbox input "false"
select select
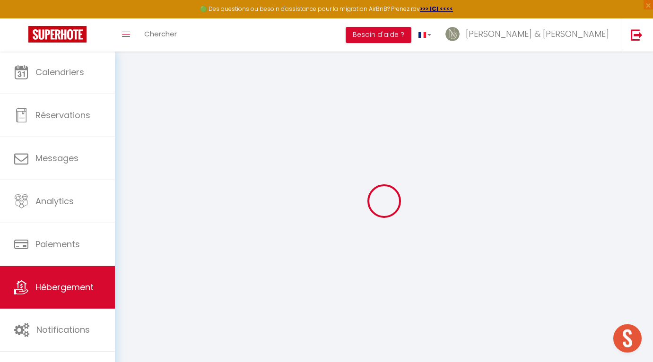
select select
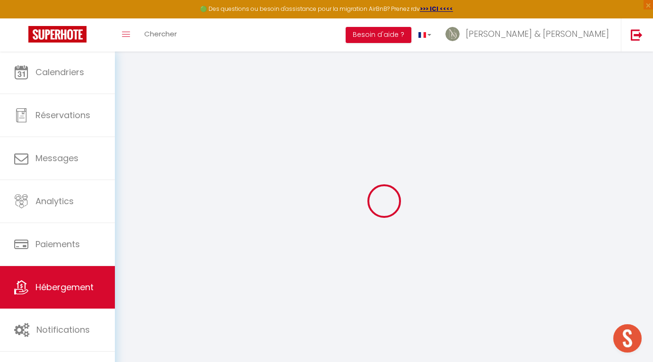
checkbox input "false"
select select
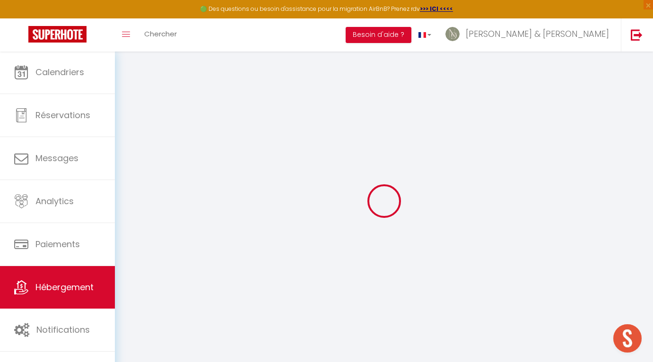
select select
type input "[GEOGRAPHIC_DATA][PERSON_NAME], [GEOGRAPHIC_DATA]"
type input "Henriette et Alan"
type input "D'haese"
type input "11 rue Eugene Quinton"
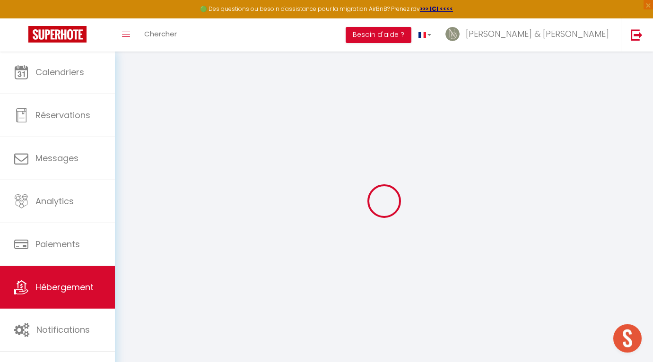
type input "35000"
type input "RENNES"
select select "houses"
select select "8"
select select "4"
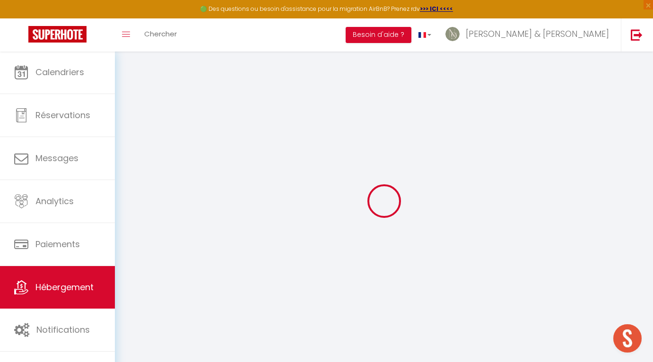
select select "2"
type input "150"
type input "113"
type input "2.16"
type input "1000"
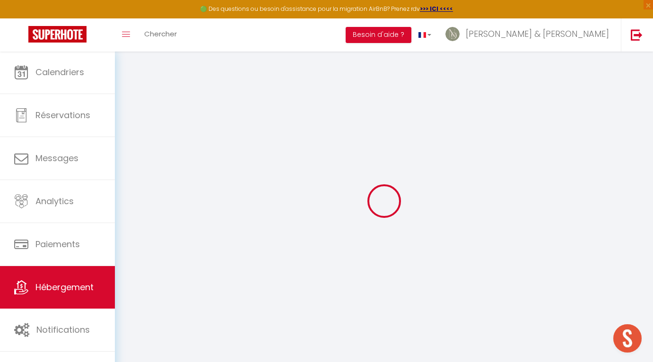
select select
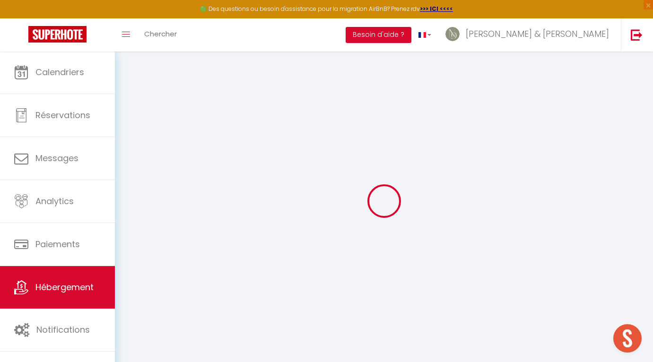
select select
type input "11 Rue Eugène Quinton"
type input "35200"
type input "Rennes"
type input "[EMAIL_ADDRESS][DOMAIN_NAME]"
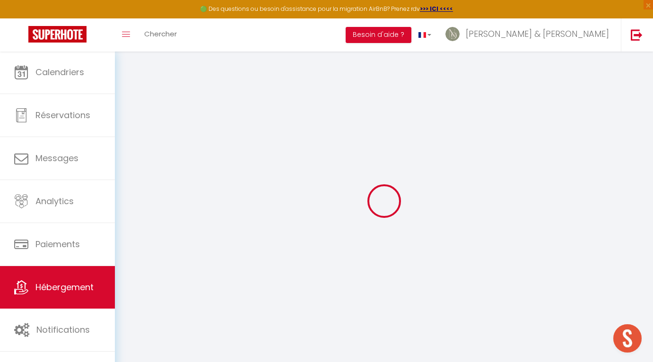
select select "16206"
checkbox input "false"
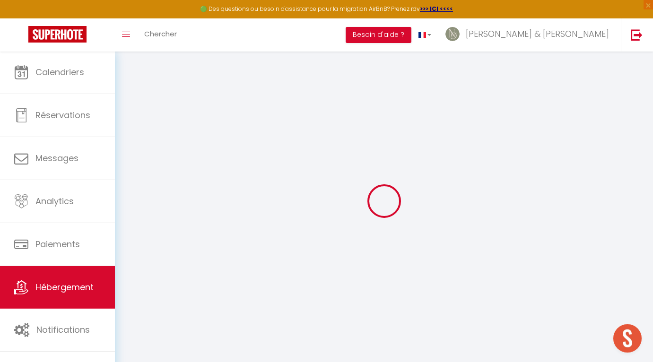
type input "23"
type input "113"
type input "0"
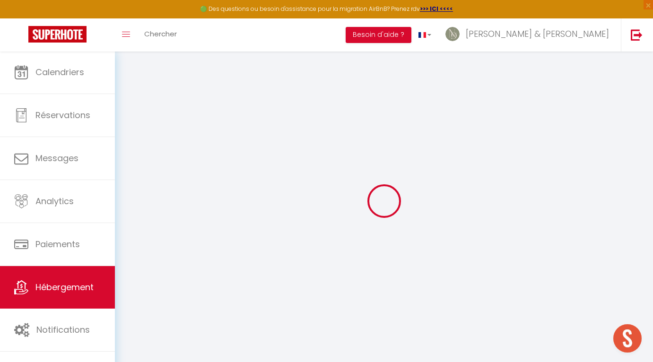
checkbox input "false"
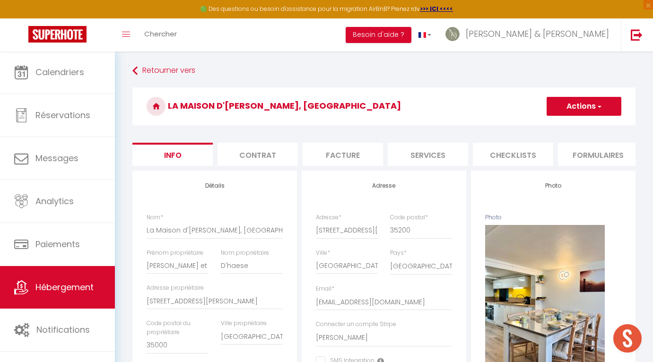
checkbox input "false"
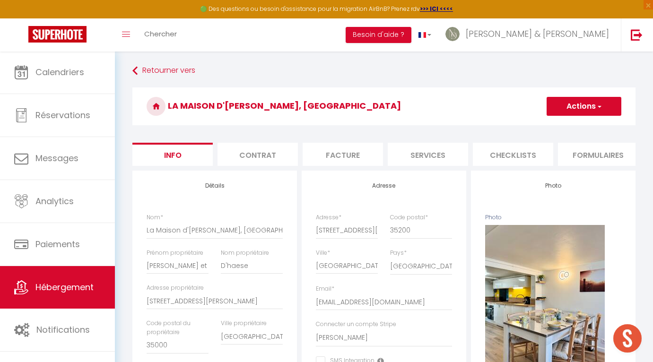
checkbox input "false"
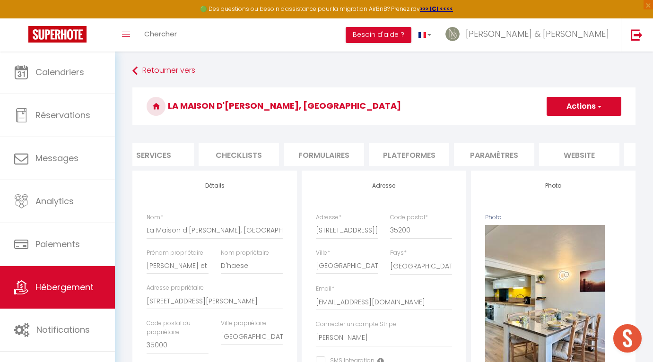
scroll to position [0, 279]
click at [411, 149] on li "Plateformes" at bounding box center [404, 154] width 80 height 23
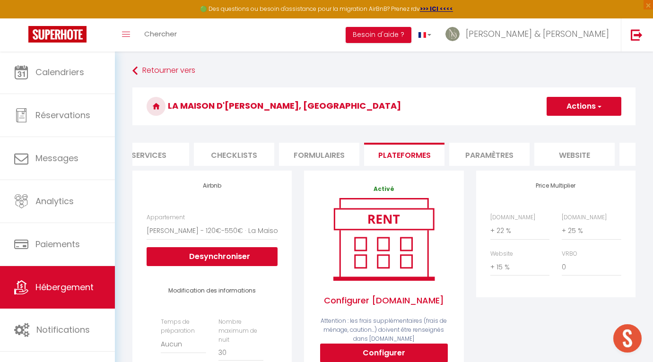
click at [566, 156] on li "website" at bounding box center [574, 154] width 80 height 23
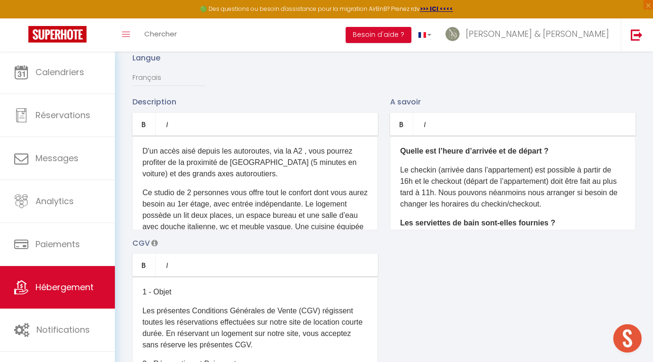
scroll to position [154, 0]
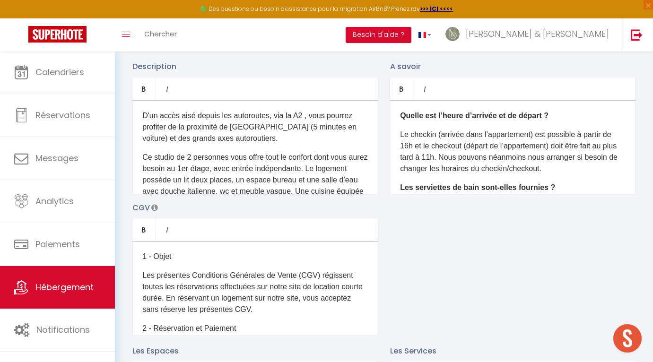
click at [162, 256] on p "1 - Objet" at bounding box center [255, 256] width 226 height 11
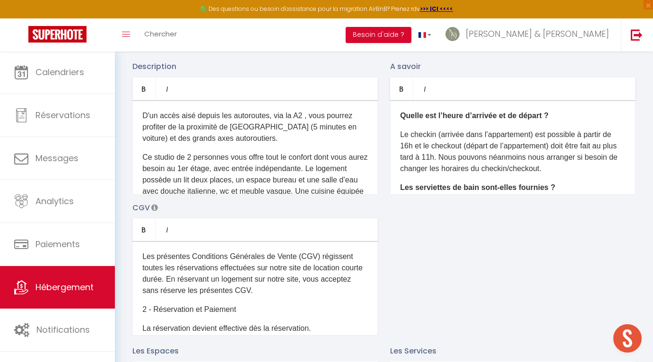
click at [174, 288] on p "Les présentes Conditions Générales de Vente (CGV) régissent toutes les réservat…" at bounding box center [255, 273] width 226 height 45
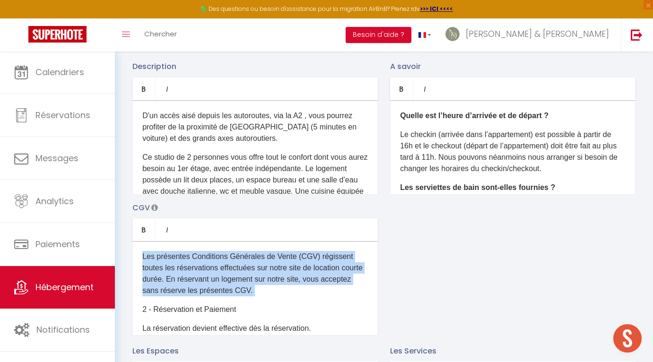
click at [174, 288] on p "Les présentes Conditions Générales de Vente (CGV) régissent toutes les réservat…" at bounding box center [255, 273] width 226 height 45
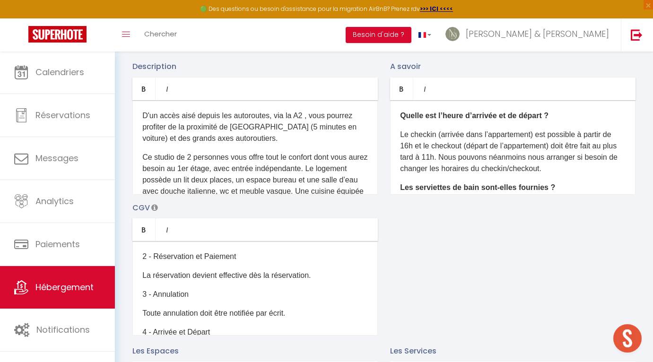
click at [174, 280] on p "La réservation devient effective dès la réservation." at bounding box center [255, 275] width 226 height 11
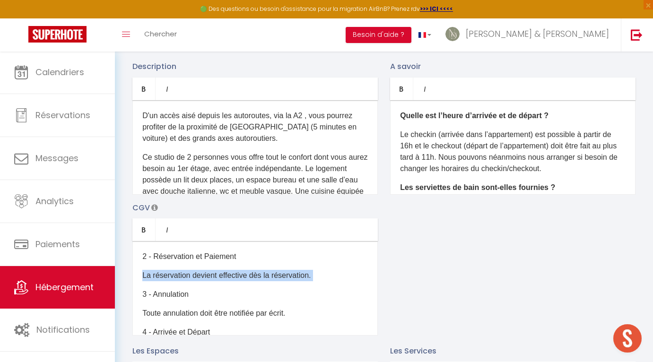
click at [174, 280] on p "La réservation devient effective dès la réservation." at bounding box center [255, 275] width 226 height 11
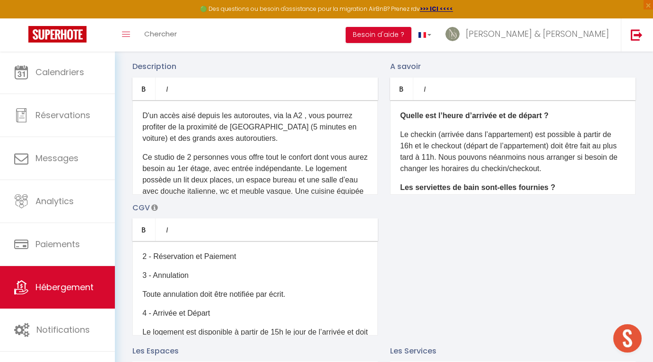
click at [172, 262] on p "2 - Réservation et Paiement" at bounding box center [255, 256] width 226 height 11
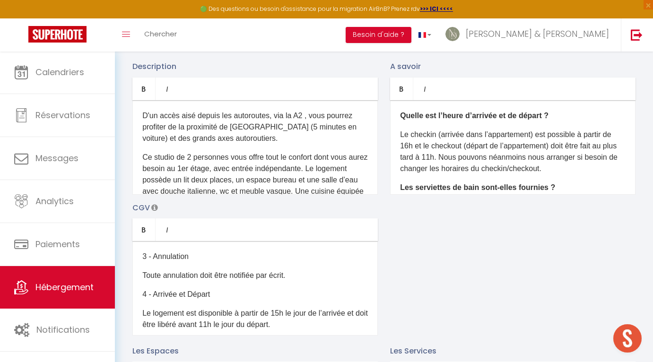
click at [172, 262] on p "3 - Annulation" at bounding box center [255, 256] width 226 height 11
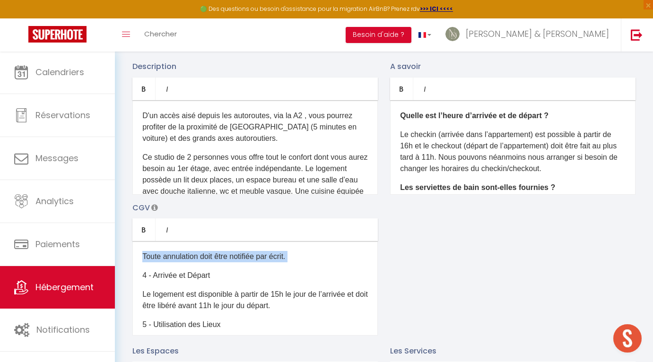
click at [172, 262] on p "Toute annulation doit être notifiée par écrit." at bounding box center [255, 256] width 226 height 11
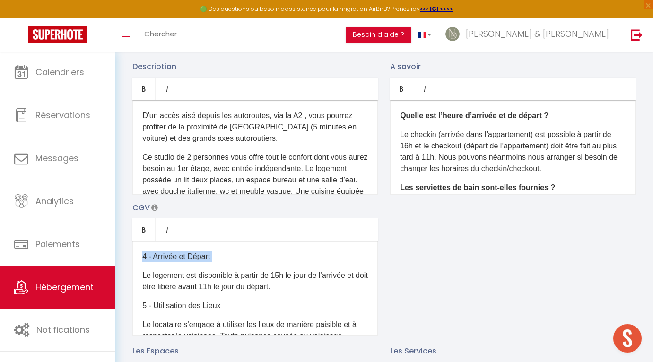
click at [172, 262] on p "4 - Arrivée et Départ" at bounding box center [255, 256] width 226 height 11
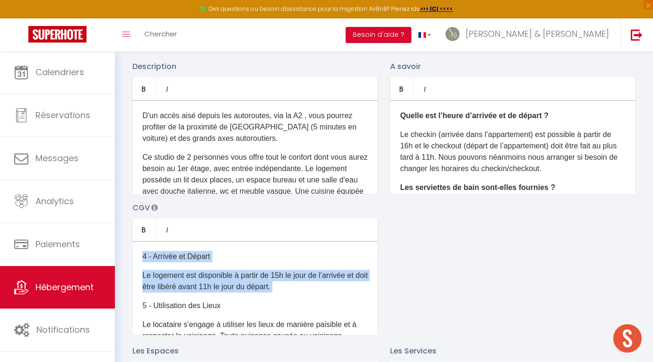
click at [172, 262] on p "4 - Arrivée et Départ" at bounding box center [255, 256] width 226 height 11
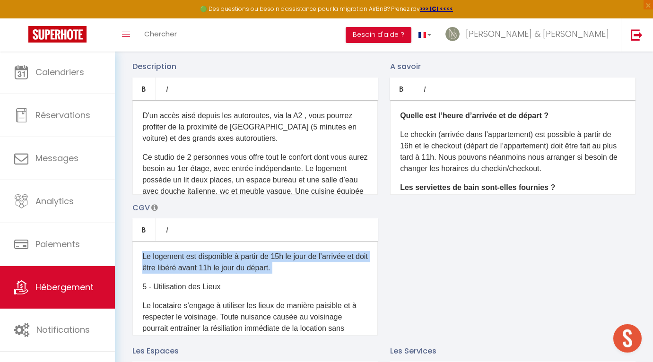
click at [172, 262] on p "Le logement est disponible à partir de 15h le jour de l’arrivée et doit être li…" at bounding box center [255, 262] width 226 height 23
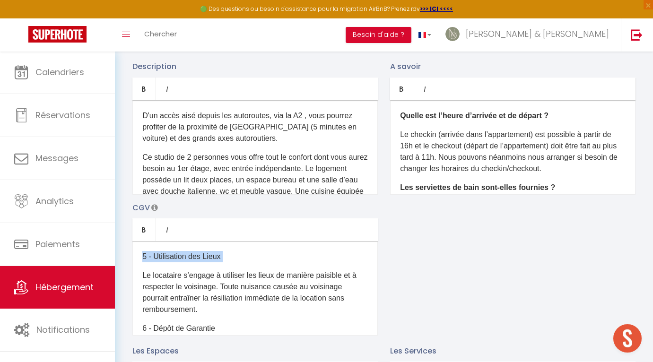
click at [172, 262] on p "5 - Utilisation des Lieux" at bounding box center [255, 256] width 226 height 11
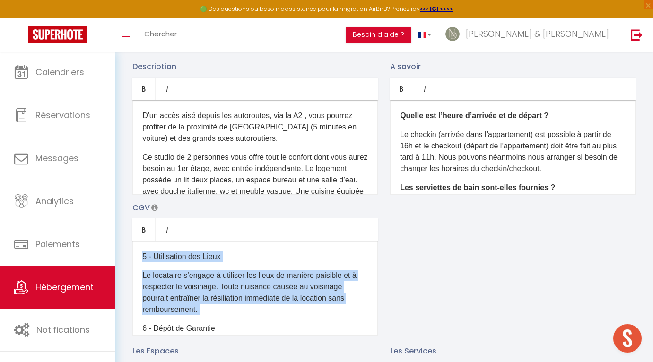
click at [172, 262] on p "5 - Utilisation des Lieux" at bounding box center [255, 256] width 226 height 11
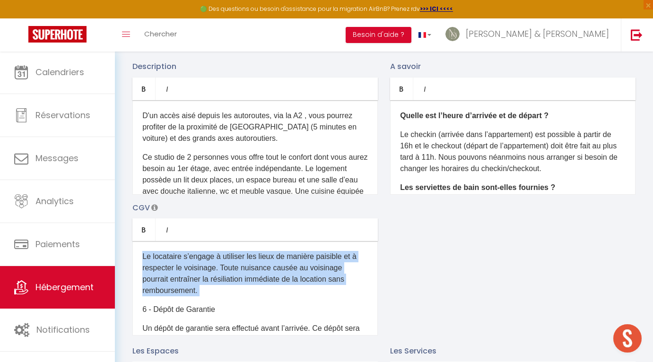
click at [172, 262] on p "Le locataire s’engage à utiliser les lieux de manière paisible et à respecter l…" at bounding box center [255, 273] width 226 height 45
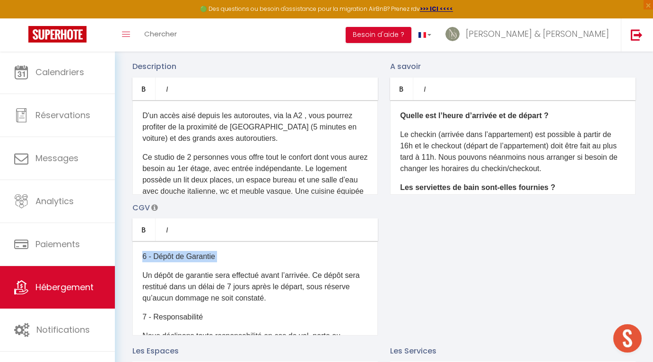
click at [172, 262] on p "6 - Dépôt de Garantie" at bounding box center [255, 256] width 226 height 11
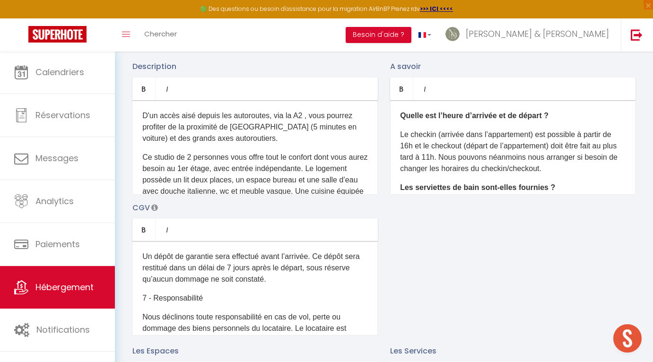
click at [172, 262] on p "Un dépôt de garantie sera effectué avant l’arrivée. Ce dépôt sera restitué dans…" at bounding box center [255, 268] width 226 height 34
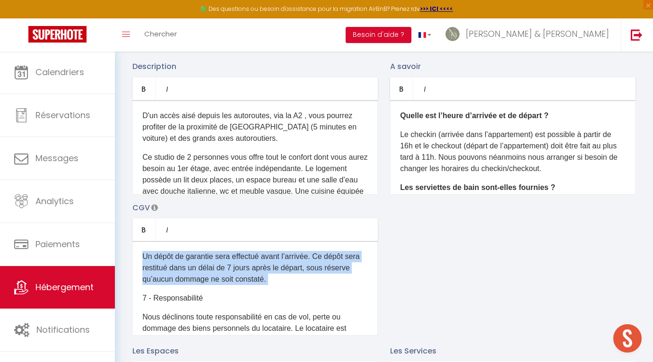
click at [172, 262] on p "Un dépôt de garantie sera effectué avant l’arrivée. Ce dépôt sera restitué dans…" at bounding box center [255, 268] width 226 height 34
click at [172, 262] on p "Un dépôt de garantie sera effectué avant l’arrivée. Ce dépôt sera restitué un d…" at bounding box center [255, 268] width 226 height 34
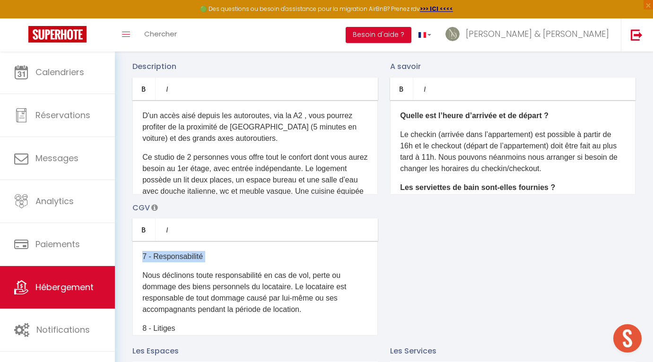
click at [172, 262] on p "7 - Responsabilité" at bounding box center [255, 256] width 226 height 11
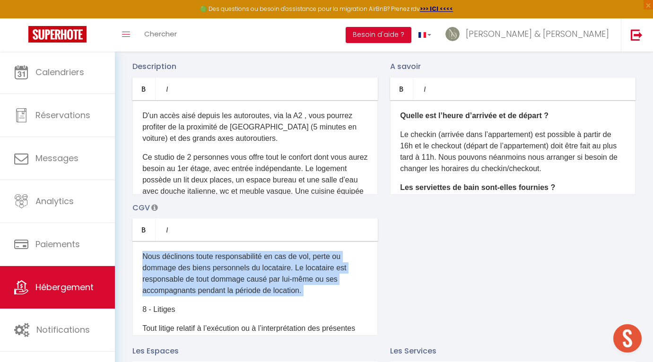
click at [172, 262] on p "Nous déclinons toute responsabilité en cas de vol, perte ou dommage des biens p…" at bounding box center [255, 273] width 226 height 45
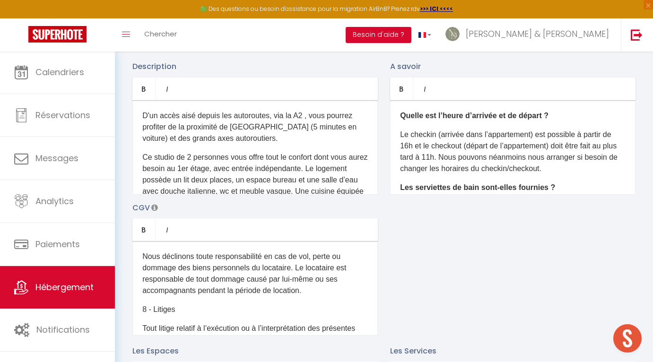
click at [172, 262] on p "Nous déclinons toute responsabilité en cas de vol, perte ou dommage des biens p…" at bounding box center [255, 273] width 226 height 45
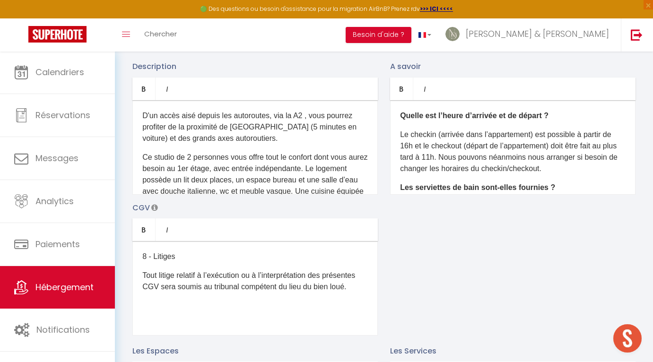
click at [172, 262] on p "8 - Litiges" at bounding box center [255, 256] width 226 height 11
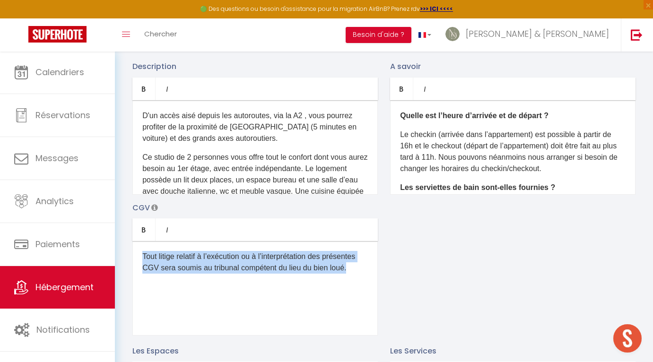
click at [172, 262] on p "Tout litige relatif à l’exécution ou à l’interprétation des présentes CGV sera …" at bounding box center [255, 262] width 226 height 23
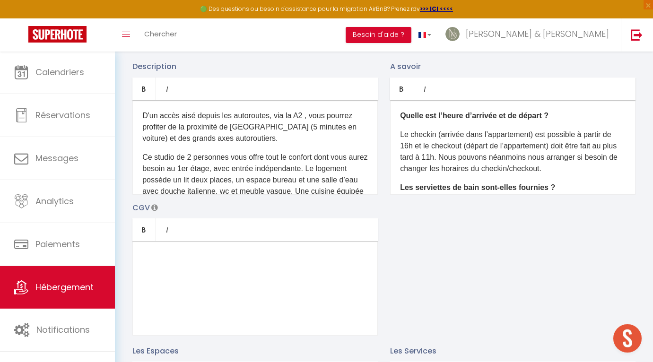
click at [467, 149] on p "Le checkin (arrivée dans l’appartement) est possible à partir de 16h et le chec…" at bounding box center [513, 151] width 226 height 45
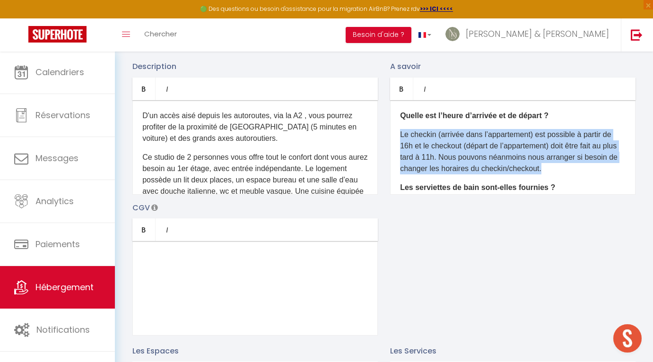
click at [467, 149] on p "Le checkin (arrivée dans l’appartement) est possible à partir de 16h et le chec…" at bounding box center [513, 151] width 226 height 45
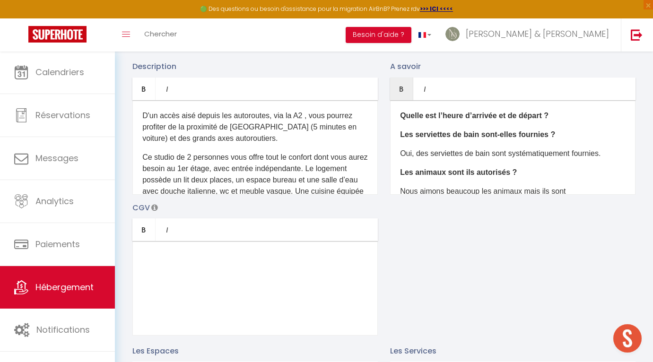
click at [464, 115] on b "Quelle est l’heure d’arrivée et de départ ?" at bounding box center [474, 116] width 148 height 8
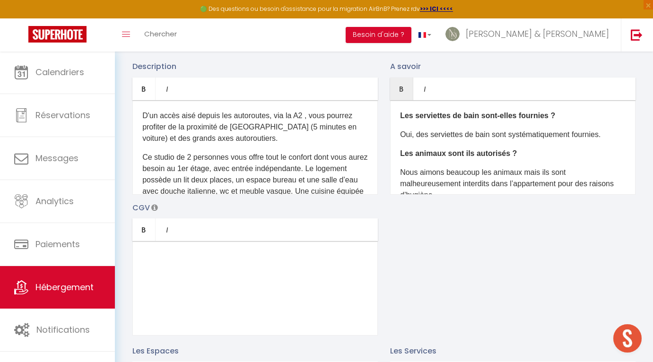
click at [464, 118] on b "Les serviettes de bain sont-elles fournies ?" at bounding box center [477, 116] width 155 height 8
click at [465, 117] on b "Les serviettes sont-elles fournies ?" at bounding box center [464, 116] width 129 height 8
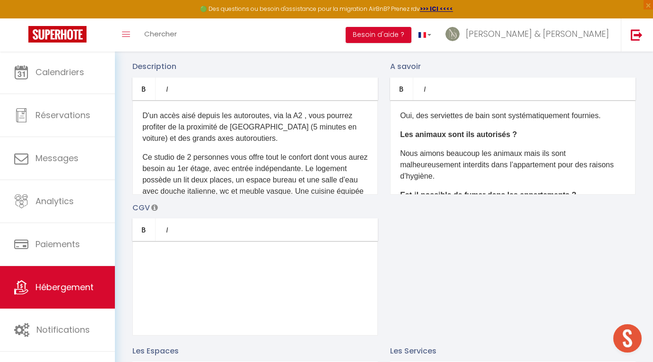
click at [467, 132] on b "Les animaux sont ils autorisés ?" at bounding box center [458, 134] width 117 height 8
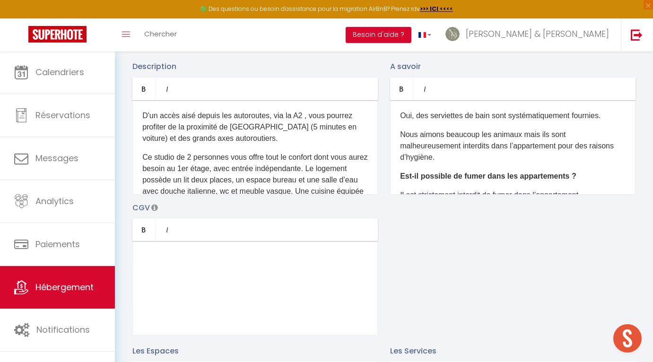
click at [467, 114] on p "Oui, des serviettes de bain sont systématiquement fournies." at bounding box center [513, 115] width 226 height 11
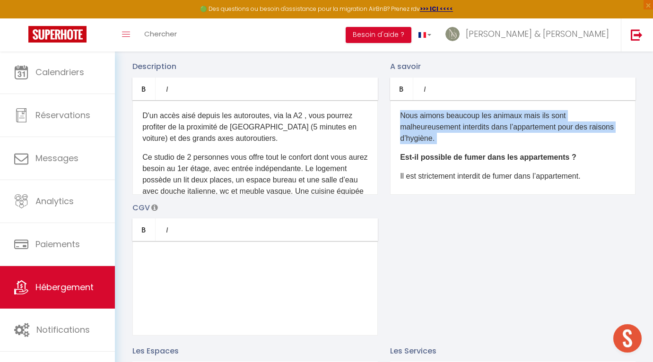
click at [467, 114] on p "Nous aimons beaucoup les animaux mais ils sont malheureusement interdits dans l…" at bounding box center [513, 127] width 226 height 34
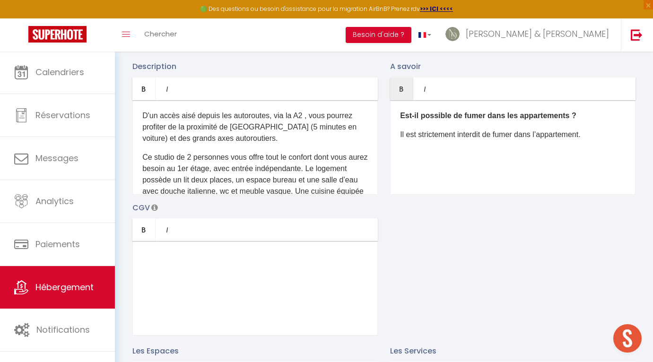
click at [467, 115] on b "Est-il possible de fumer dans les appartements ?" at bounding box center [488, 116] width 176 height 8
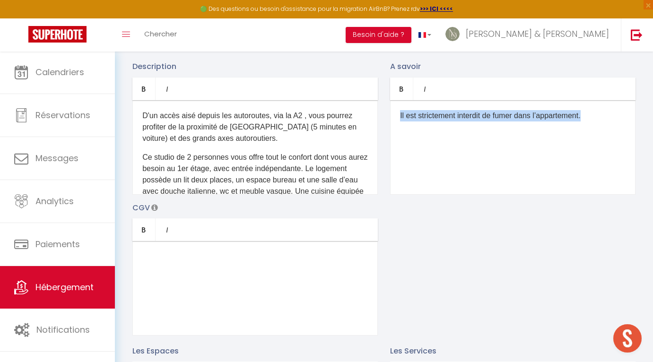
click at [467, 115] on p "Il est strictement interdit de fumer dans l’appartement." at bounding box center [513, 115] width 226 height 11
click at [282, 131] on p "D'un accès aisé depuis les autoroutes, via la A2 , vous pourrez profiter de la …" at bounding box center [255, 127] width 226 height 34
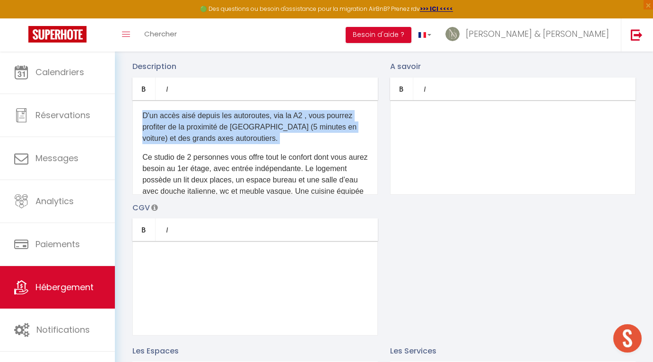
click at [282, 131] on p "D'un accès aisé depuis les autoroutes, via la A2 , vous pourrez profiter de la …" at bounding box center [255, 127] width 226 height 34
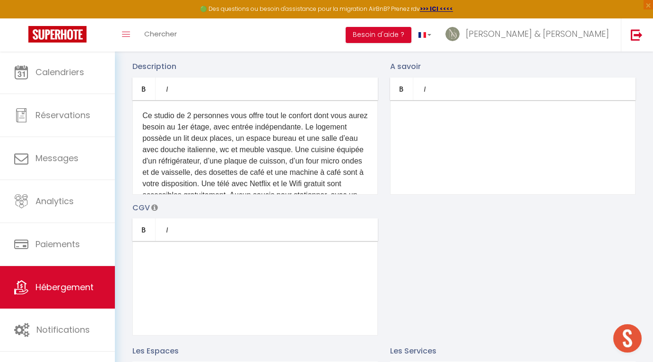
click at [284, 145] on p "Ce studio de 2 personnes vous offre tout le confort dont vous aurez besoin au 1…" at bounding box center [255, 166] width 226 height 113
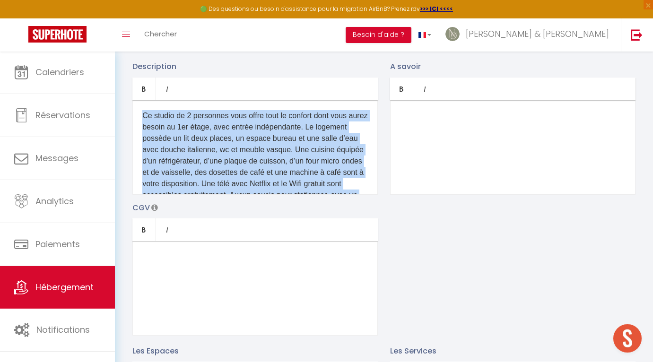
click at [284, 145] on p "Ce studio de 2 personnes vous offre tout le confort dont vous aurez besoin au 1…" at bounding box center [255, 166] width 226 height 113
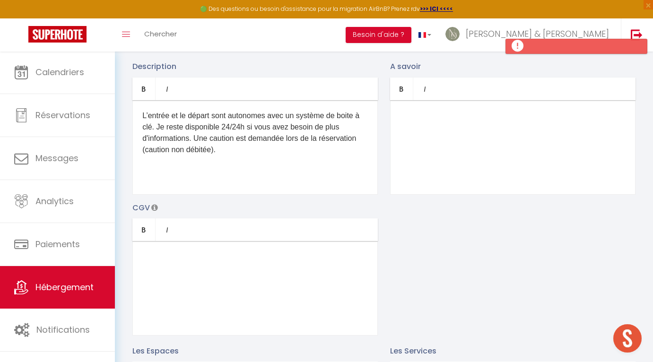
click at [229, 153] on p "L’entrée et le départ sont autonomes avec un système de boite à clé. Je reste d…" at bounding box center [255, 132] width 226 height 45
click at [185, 127] on p "L’entrée et le départ sont autonomes avec un système de boite à clé. Je reste d…" at bounding box center [255, 132] width 226 height 45
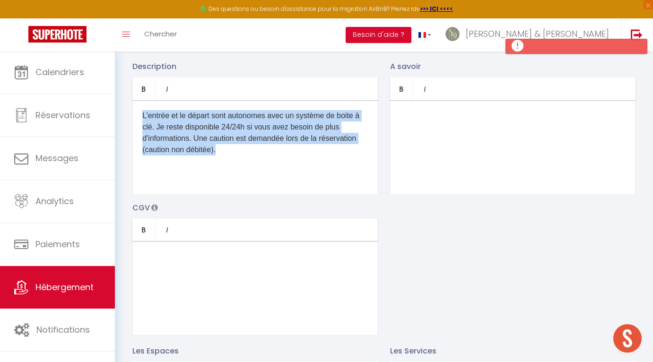
click at [185, 127] on p "L’entrée et le départ sont autonomes avec un système de boite à clé. Je reste d…" at bounding box center [255, 132] width 226 height 45
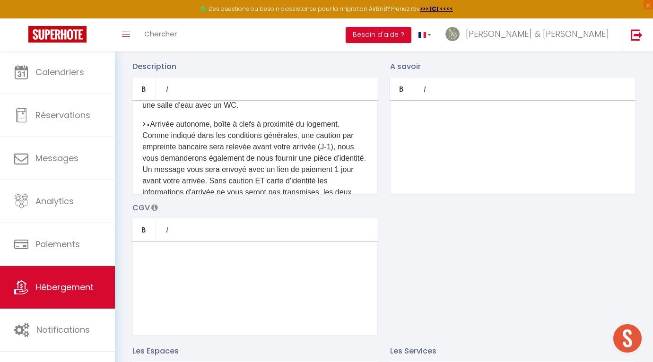
scroll to position [199, 0]
click at [199, 156] on p "🗝Arrivée autonome, boîte à clefs à proximité du logement. Comme indiqué dans le…" at bounding box center [255, 176] width 226 height 113
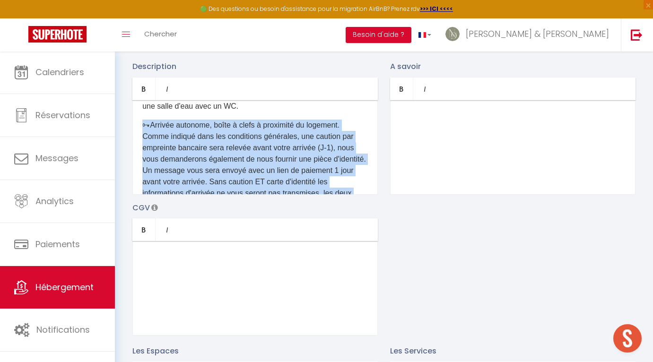
click at [199, 156] on p "🗝Arrivée autonome, boîte à clefs à proximité du logement. Comme indiqué dans le…" at bounding box center [255, 176] width 226 height 113
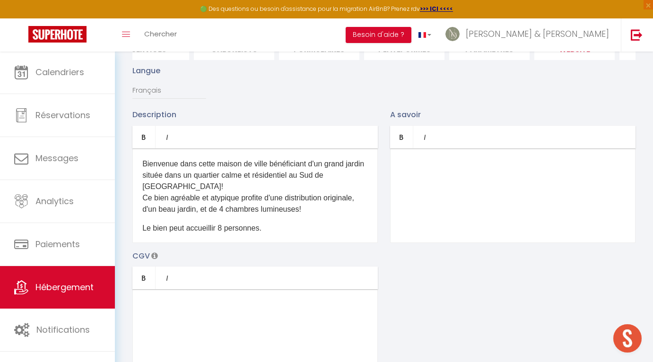
scroll to position [102, 0]
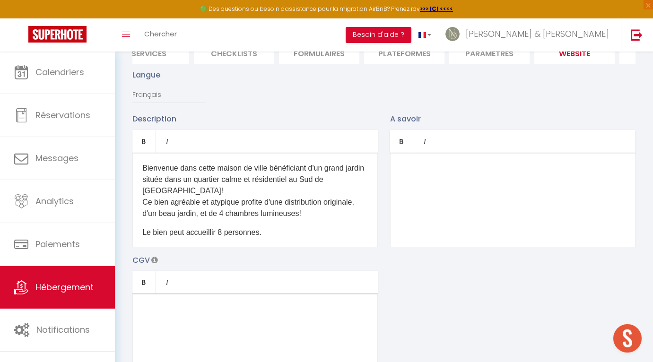
click at [428, 165] on p "​" at bounding box center [513, 168] width 226 height 11
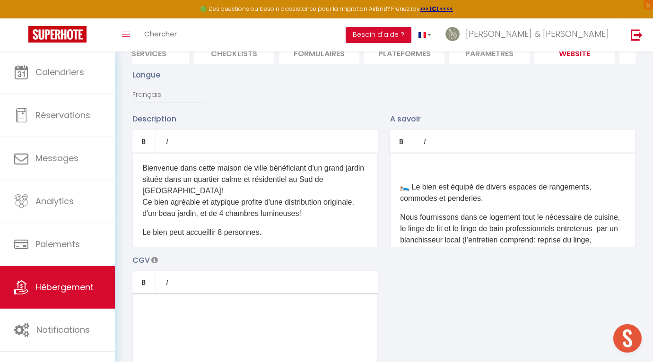
click at [428, 165] on p "​" at bounding box center [513, 168] width 226 height 11
click at [420, 168] on p "​" at bounding box center [513, 168] width 226 height 11
click at [400, 181] on div "🛌 Le bien est équipé de divers espaces de rangements, commodes et penderies. No…" at bounding box center [512, 200] width 245 height 95
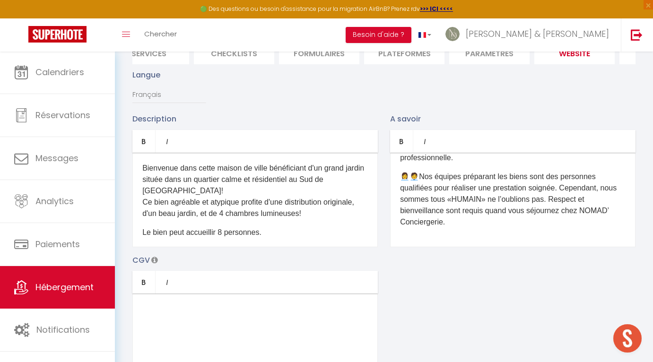
scroll to position [162, 0]
click at [455, 226] on p "👩‍💼🧑‍💼Nos équipes préparant les biens sont des personnes qualifiées pour réalis…" at bounding box center [513, 199] width 226 height 57
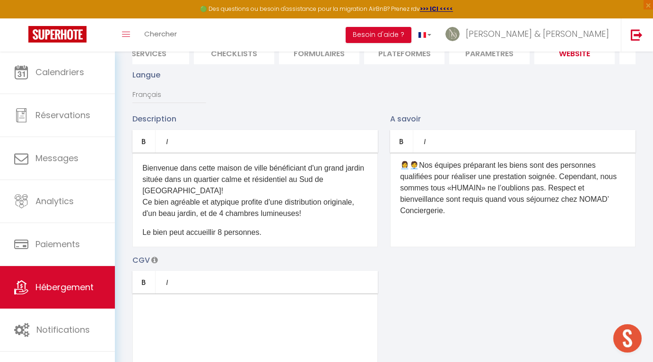
scroll to position [200, 0]
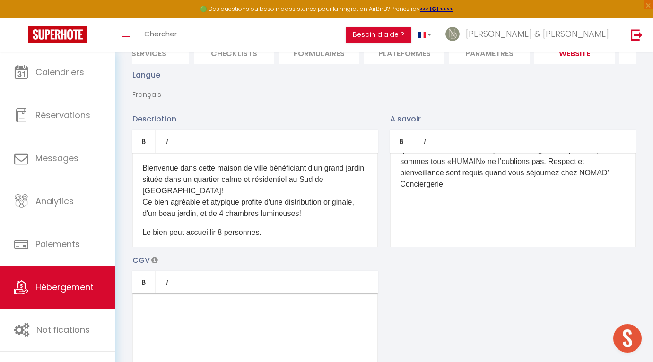
click at [406, 200] on p at bounding box center [513, 203] width 226 height 11
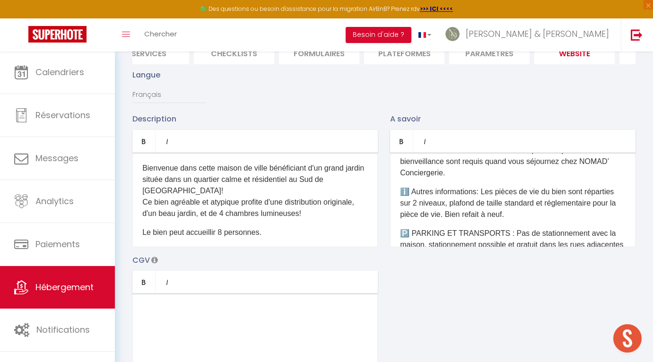
scroll to position [286, 0]
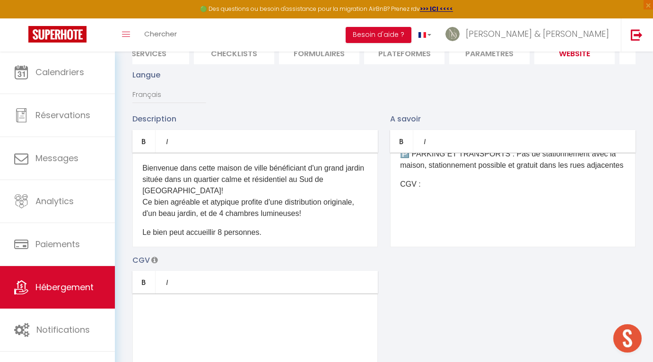
click at [176, 309] on p "​" at bounding box center [255, 309] width 226 height 11
click at [416, 209] on p at bounding box center [513, 203] width 226 height 11
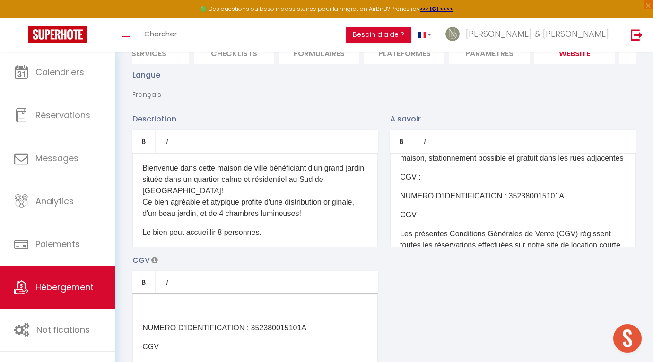
click at [426, 183] on p "CGV :" at bounding box center [513, 177] width 226 height 11
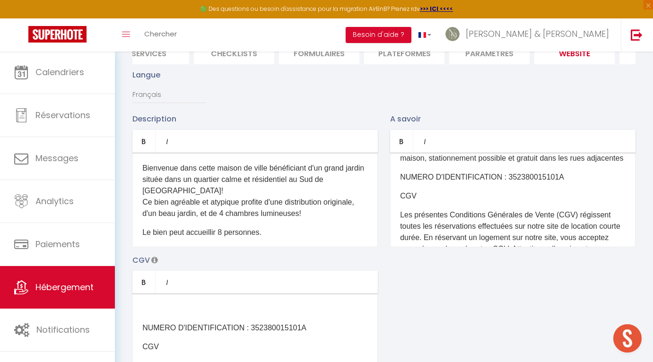
click at [518, 183] on p "NUMERO D'IDENTIFICATION : 352380015101A" at bounding box center [513, 177] width 226 height 11
click at [261, 326] on p "NUMERO D'IDENTIFICATION : 352380015101A" at bounding box center [255, 327] width 226 height 11
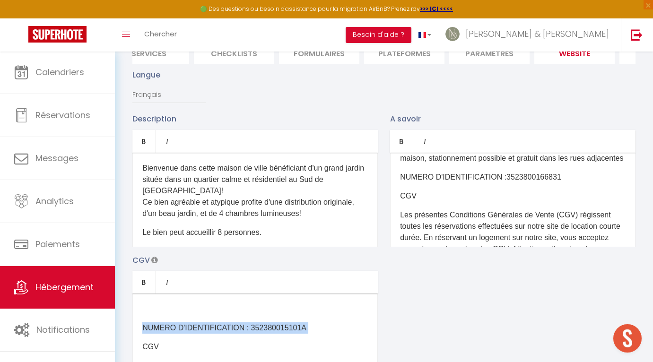
click at [261, 326] on p "NUMERO D'IDENTIFICATION : 352380015101A" at bounding box center [255, 327] width 226 height 11
click at [233, 307] on p "​" at bounding box center [255, 309] width 226 height 11
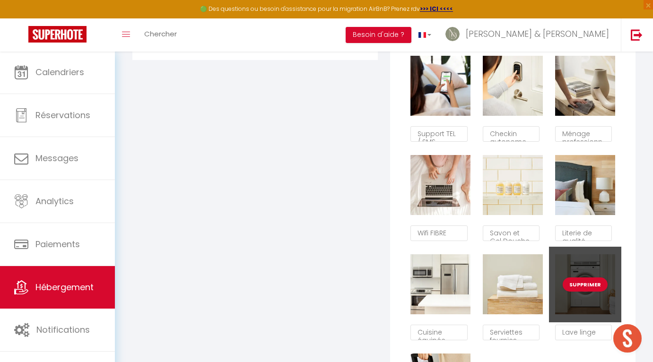
scroll to position [584, 0]
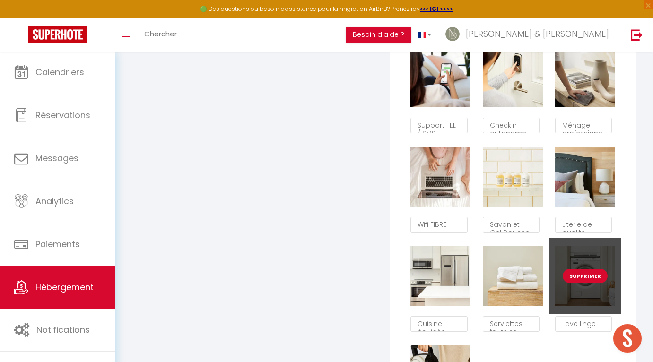
click at [584, 276] on button "Supprimer" at bounding box center [585, 276] width 45 height 14
checkbox input "false"
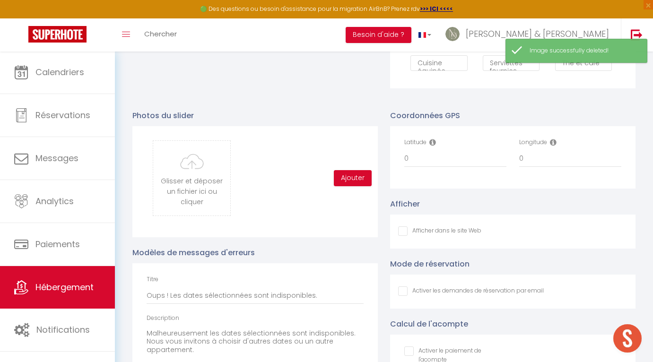
scroll to position [914, 0]
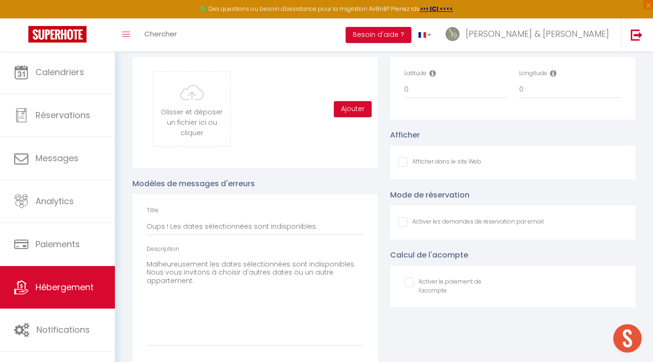
click at [413, 163] on input "Afficher dans le site Web" at bounding box center [439, 161] width 83 height 9
checkbox input "true"
checkbox input "false"
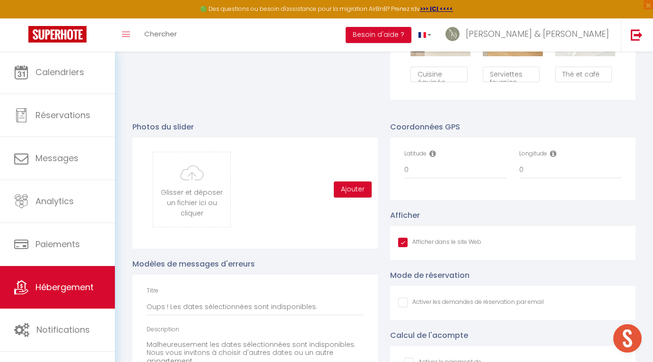
scroll to position [833, 0]
drag, startPoint x: 415, startPoint y: 170, endPoint x: 381, endPoint y: 170, distance: 34.0
click at [381, 170] on div "Photos du slider Glisser et déposer un fichier ici ou cliquer Ooops, something …" at bounding box center [383, 281] width 515 height 336
paste input "48.094543"
type input "48.094543"
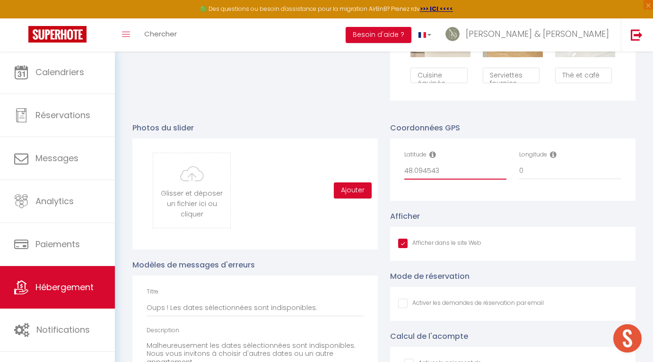
checkbox input "false"
type input "48.094543"
drag, startPoint x: 538, startPoint y: 171, endPoint x: 493, endPoint y: 171, distance: 44.9
click at [493, 171] on div "Latitude 48.094543 Longitude 0" at bounding box center [512, 169] width 229 height 39
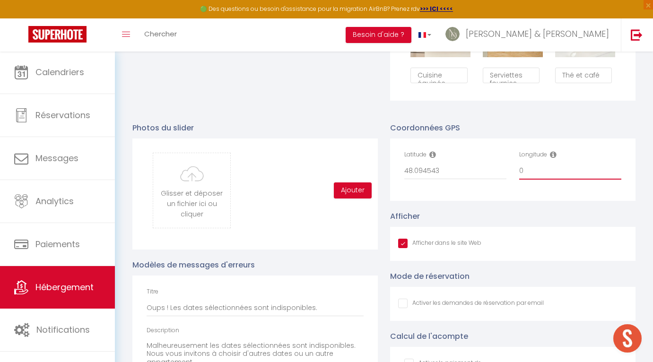
paste input "-1.648528"
type input "-1.648528"
checkbox input "false"
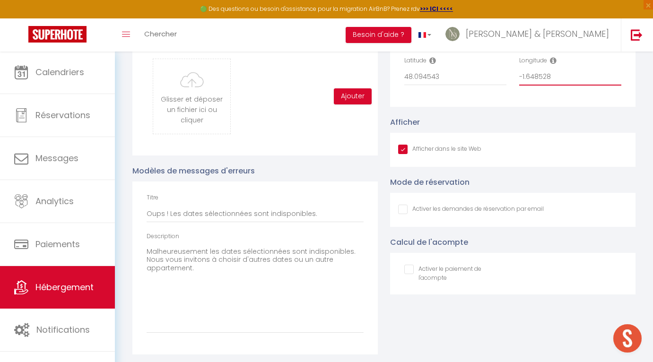
scroll to position [927, 0]
type input "-1.648528"
click at [273, 317] on textarea "Malheureusement les dates sélectionnées sont indisponibles. Nous vous invitons …" at bounding box center [255, 289] width 217 height 89
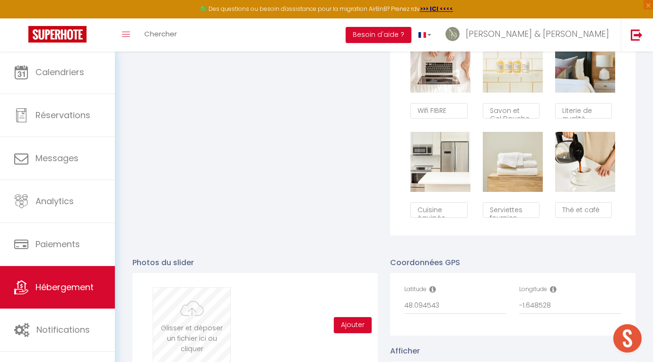
scroll to position [725, 0]
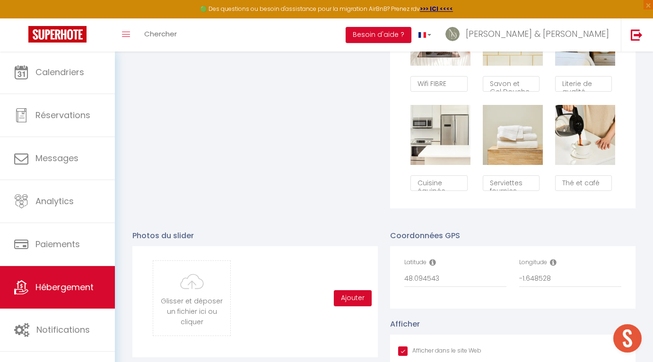
type input "C:\fakepath\IMG_6979.jpeg"
checkbox input "false"
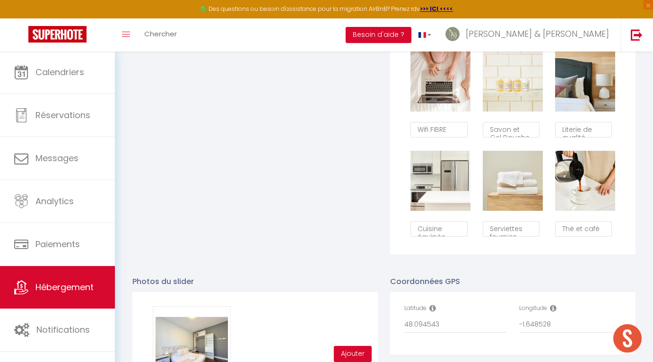
scroll to position [680, 0]
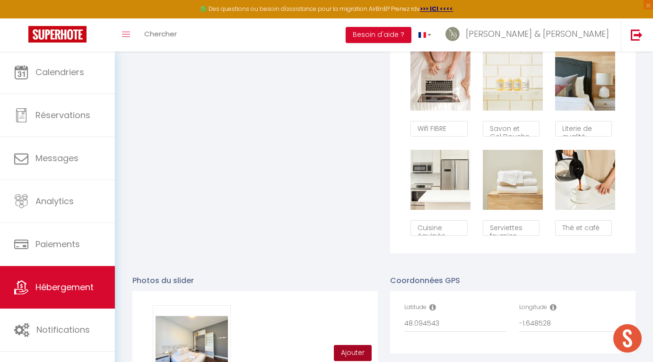
click at [350, 353] on button "Ajouter" at bounding box center [353, 353] width 38 height 16
checkbox input "false"
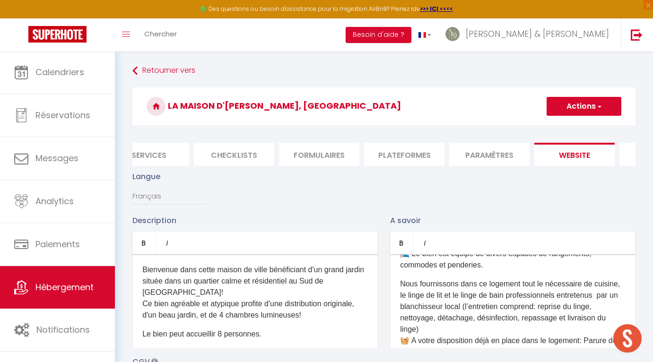
scroll to position [0, 0]
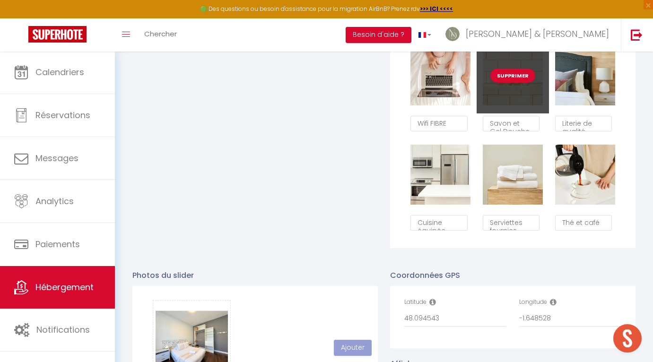
checkbox input "false"
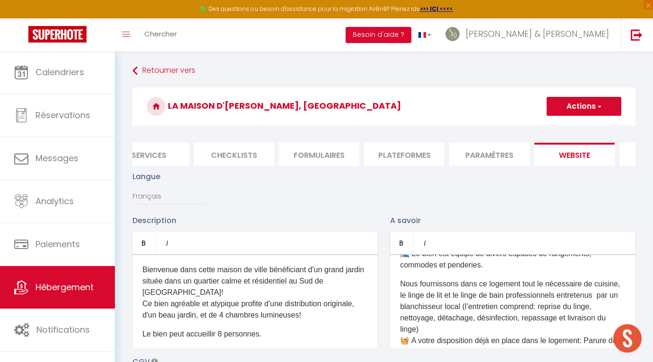
click at [569, 106] on button "Actions" at bounding box center [584, 106] width 75 height 19
click at [566, 126] on input "Enregistrer" at bounding box center [573, 126] width 35 height 9
checkbox input "false"
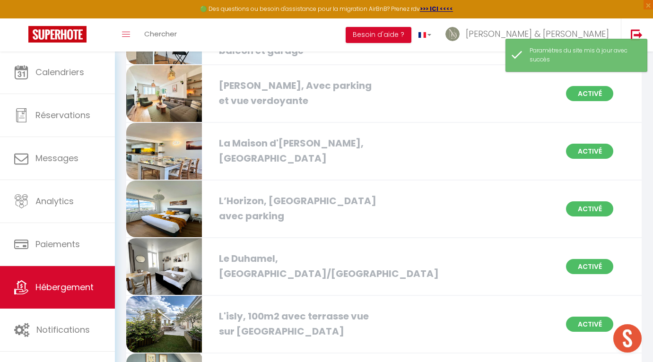
scroll to position [230, 0]
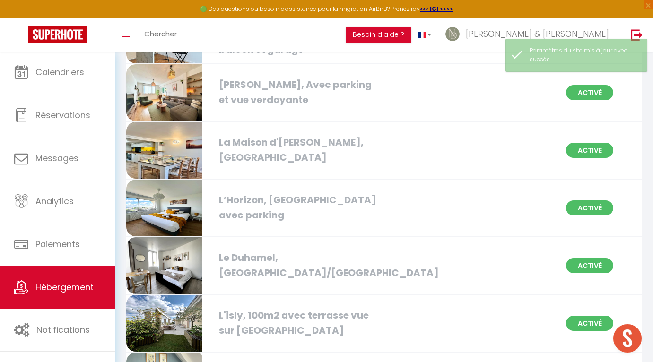
click at [161, 145] on img at bounding box center [164, 150] width 76 height 57
select select "3"
select select "2"
select select "1"
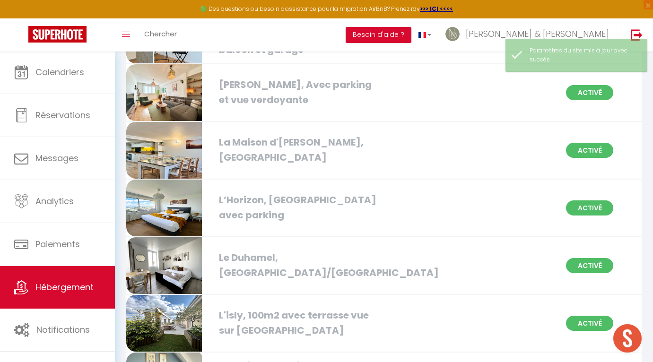
select select
select select "28"
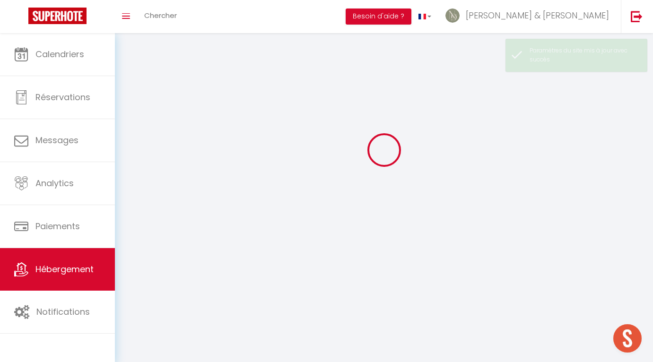
click at [161, 145] on div at bounding box center [383, 149] width 515 height 277
select select
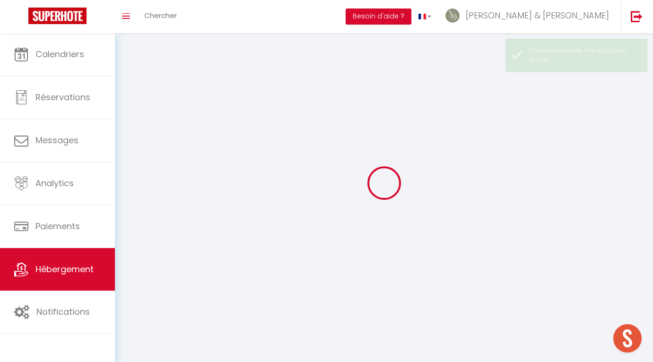
select select
checkbox input "false"
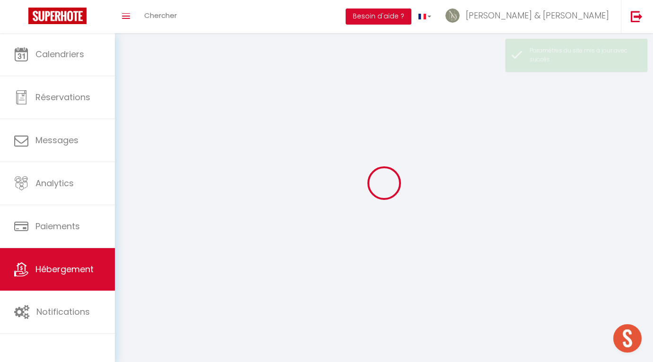
checkbox input "false"
select select
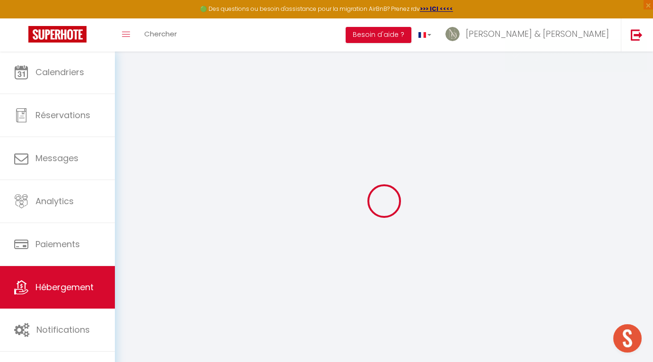
select select
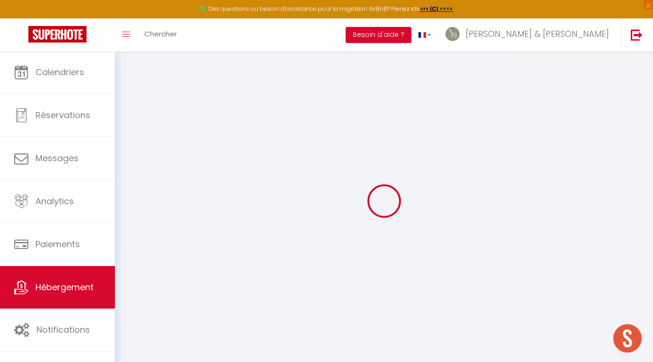
select select
checkbox input "false"
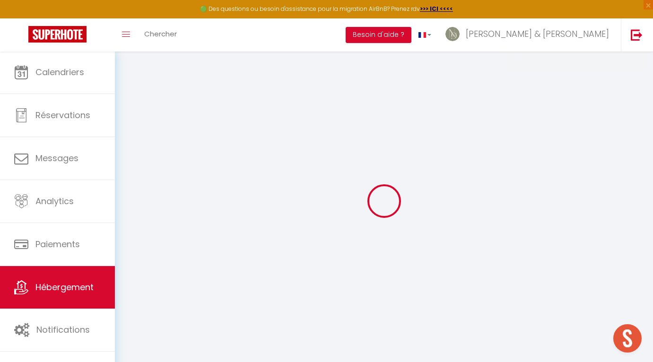
select select
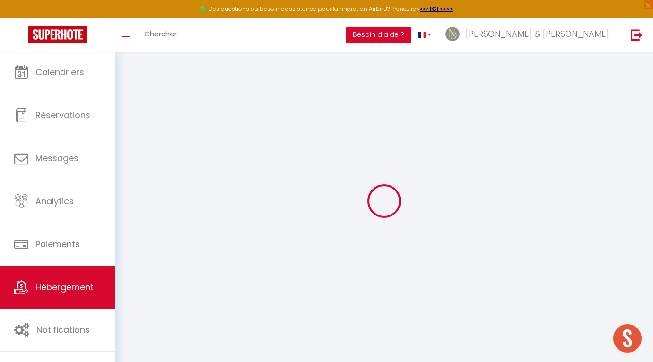
select select
checkbox input "false"
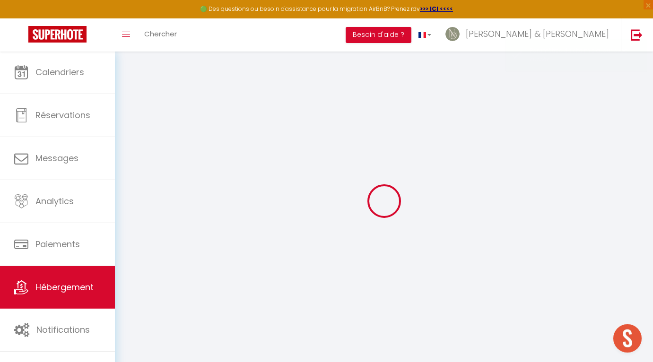
checkbox input "false"
select select
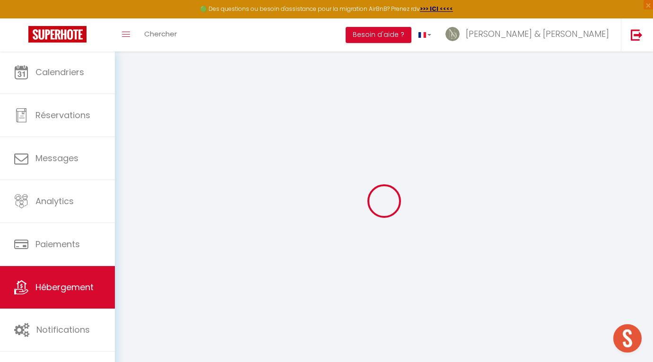
select select
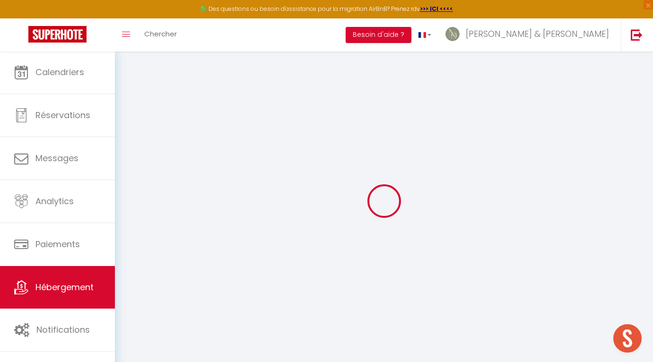
checkbox input "false"
select select
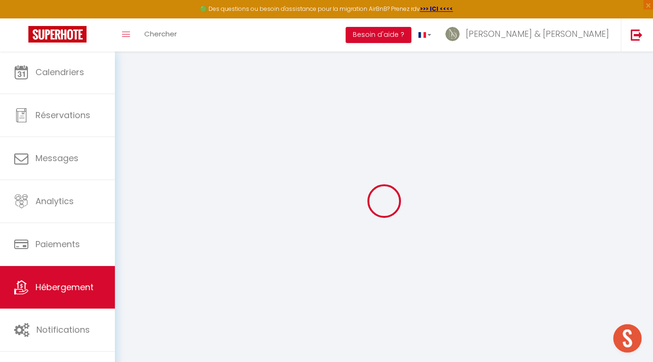
select select
type input "[GEOGRAPHIC_DATA][PERSON_NAME], [GEOGRAPHIC_DATA]"
type input "Henriette et Alan"
type input "D'haese"
type input "11 rue Eugene Quinton"
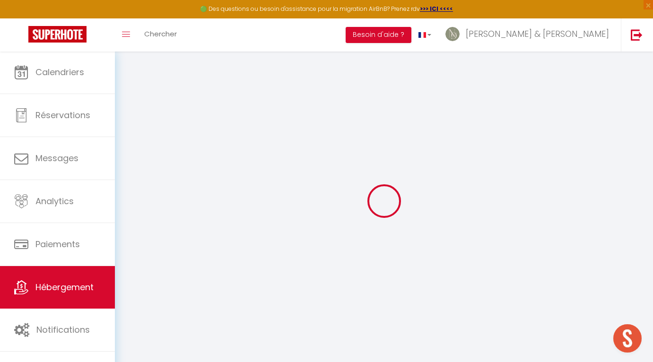
type input "35000"
type input "RENNES"
select select "houses"
select select "8"
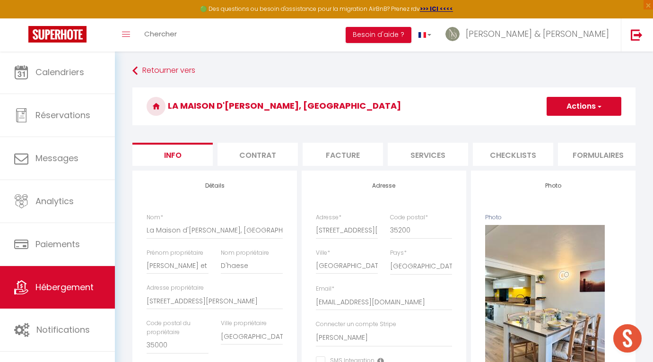
click at [253, 152] on li "Contrat" at bounding box center [257, 154] width 80 height 23
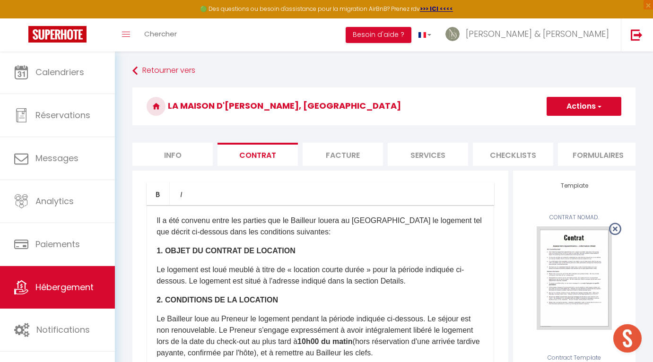
click at [349, 157] on li "Facture" at bounding box center [343, 154] width 80 height 23
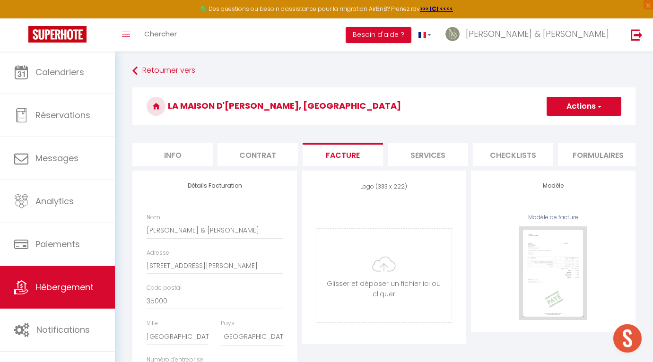
click at [594, 104] on button "Actions" at bounding box center [584, 106] width 75 height 19
click at [566, 125] on link "Enregistrer" at bounding box center [583, 127] width 75 height 12
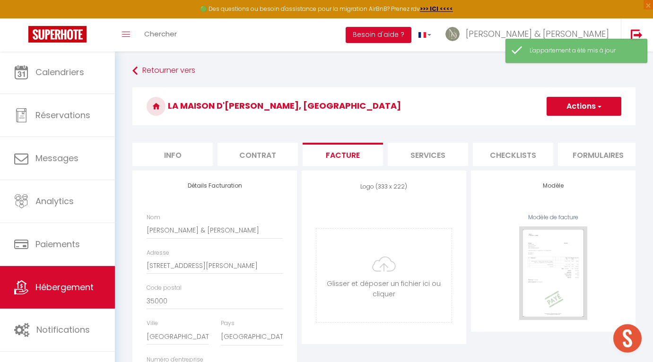
click at [431, 153] on li "Services" at bounding box center [428, 154] width 80 height 23
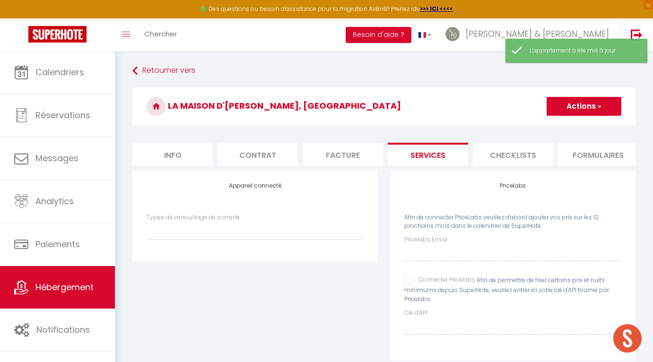
click at [501, 155] on li "Checklists" at bounding box center [513, 154] width 80 height 23
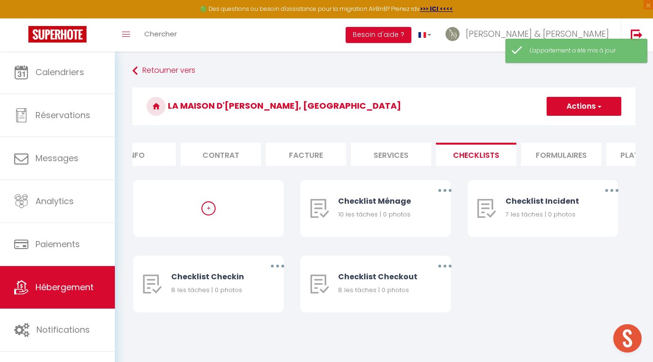
click at [545, 154] on li "Formulaires" at bounding box center [561, 154] width 80 height 23
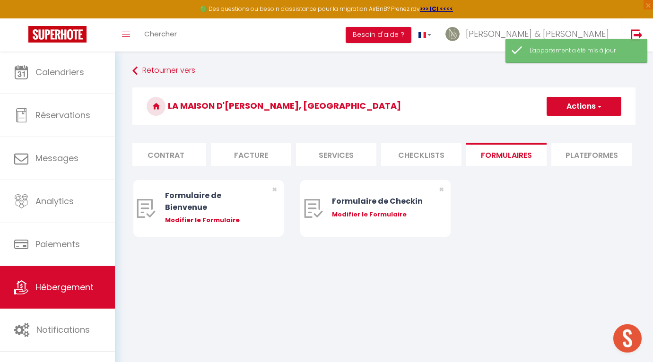
scroll to position [0, 96]
click at [569, 157] on li "Plateformes" at bounding box center [587, 154] width 80 height 23
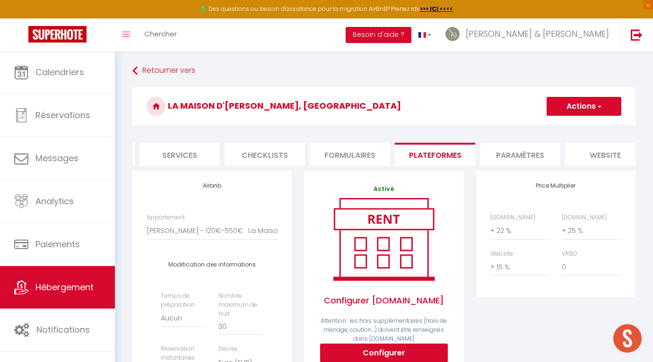
scroll to position [0, 252]
click at [532, 153] on li "Paramètres" at bounding box center [516, 154] width 80 height 23
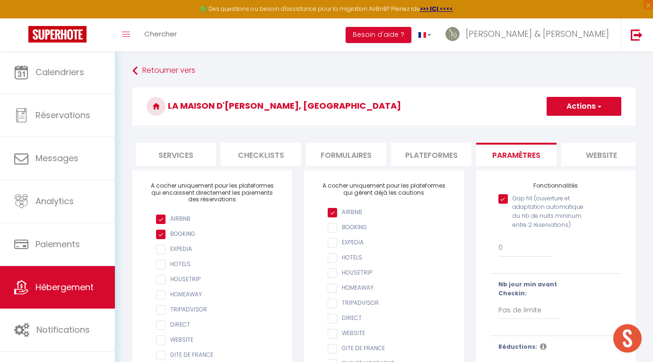
click at [606, 152] on li "website" at bounding box center [601, 154] width 80 height 23
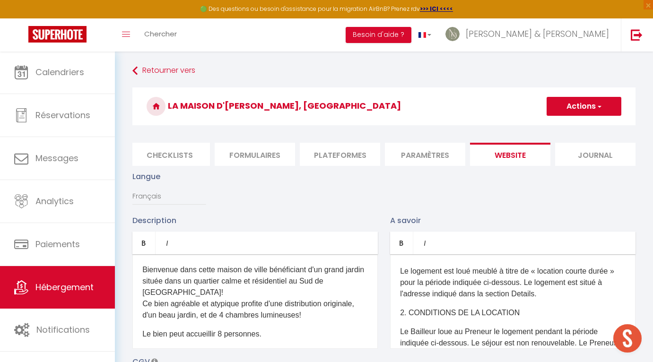
click at [593, 107] on button "Actions" at bounding box center [584, 106] width 75 height 19
click at [564, 128] on input "Enregistrer" at bounding box center [573, 126] width 35 height 9
